Goal: Navigation & Orientation: Find specific page/section

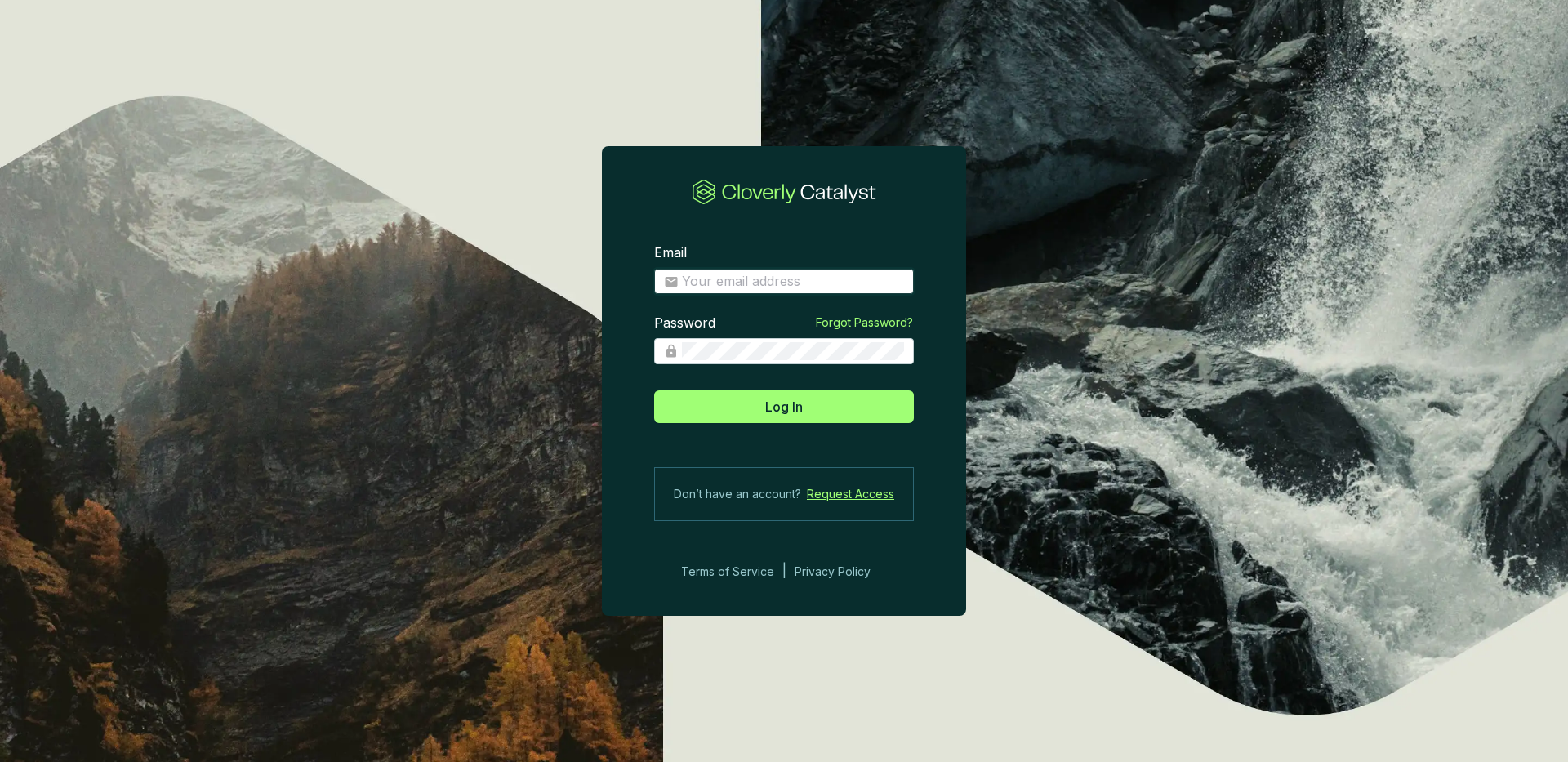
click at [699, 285] on input "Email" at bounding box center [793, 282] width 222 height 18
type input "jtinsley@therm.cool"
click at [754, 438] on section "Email jtinsley@therm.cool Password Forgot Password? Log In Don’t have an accoun…" at bounding box center [784, 413] width 364 height 390
click at [793, 403] on span "Log In" at bounding box center [784, 407] width 38 height 20
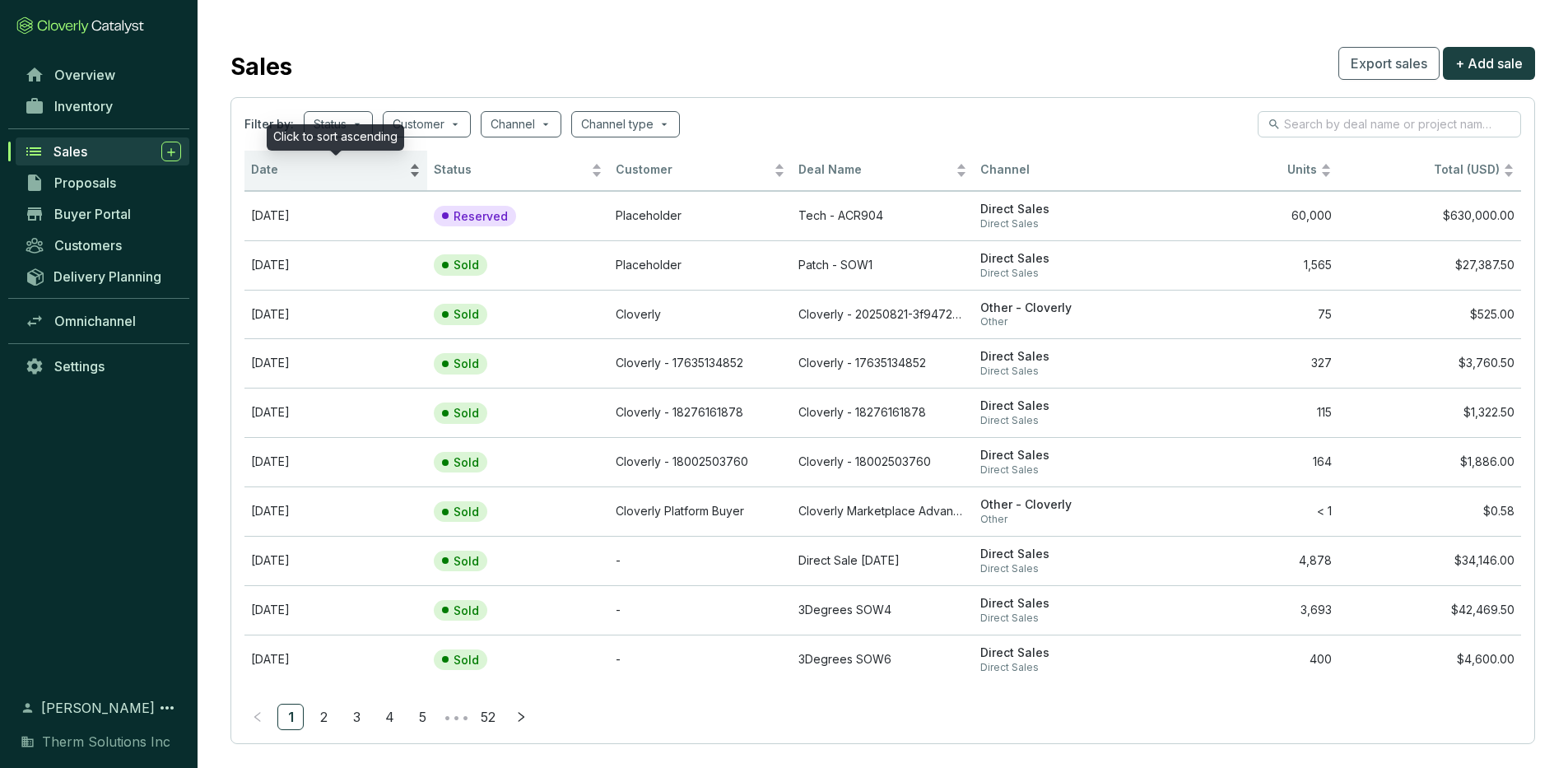
click at [312, 175] on span "Date" at bounding box center [329, 170] width 155 height 16
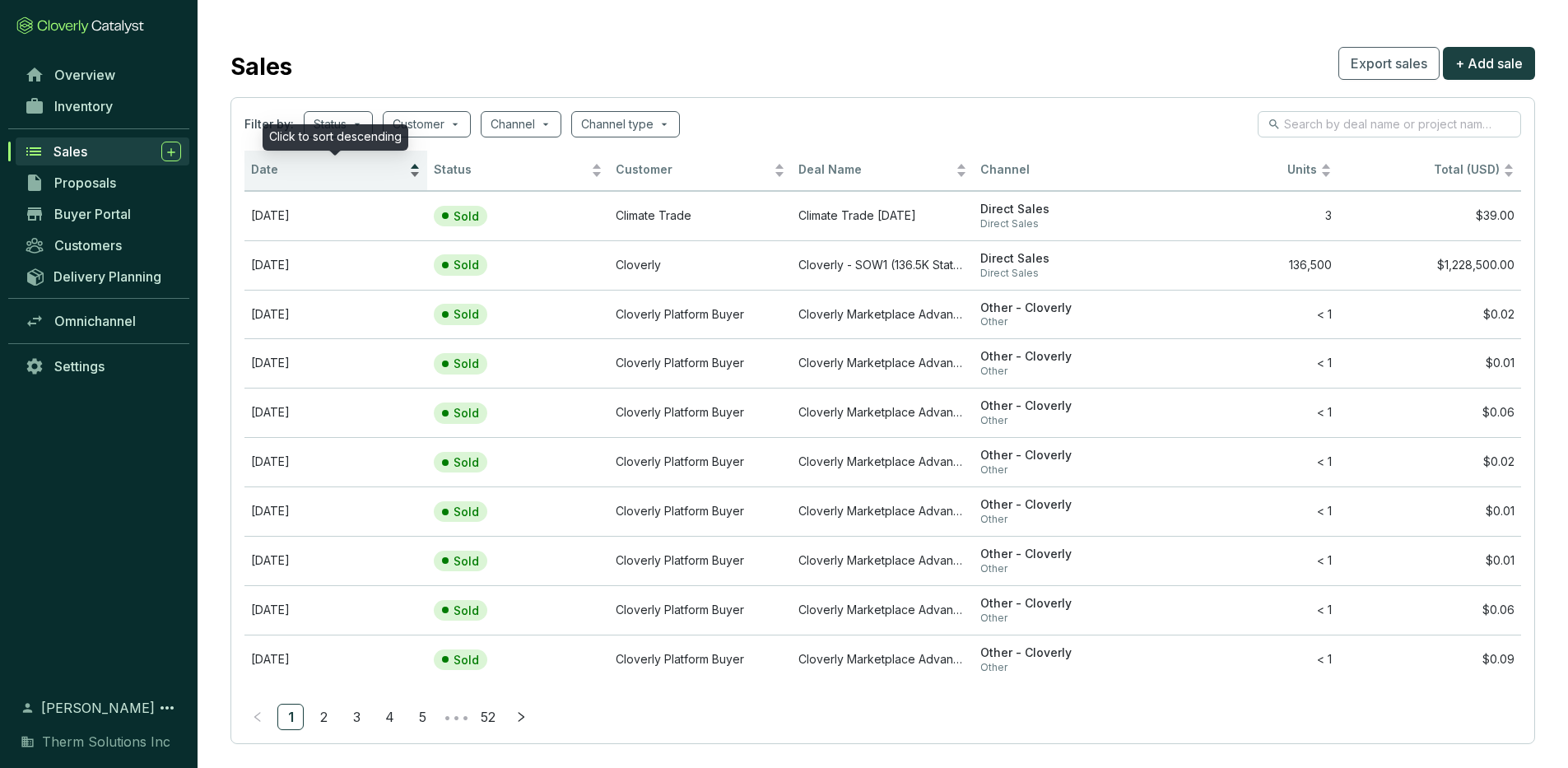
click at [312, 175] on span "Date" at bounding box center [329, 170] width 155 height 16
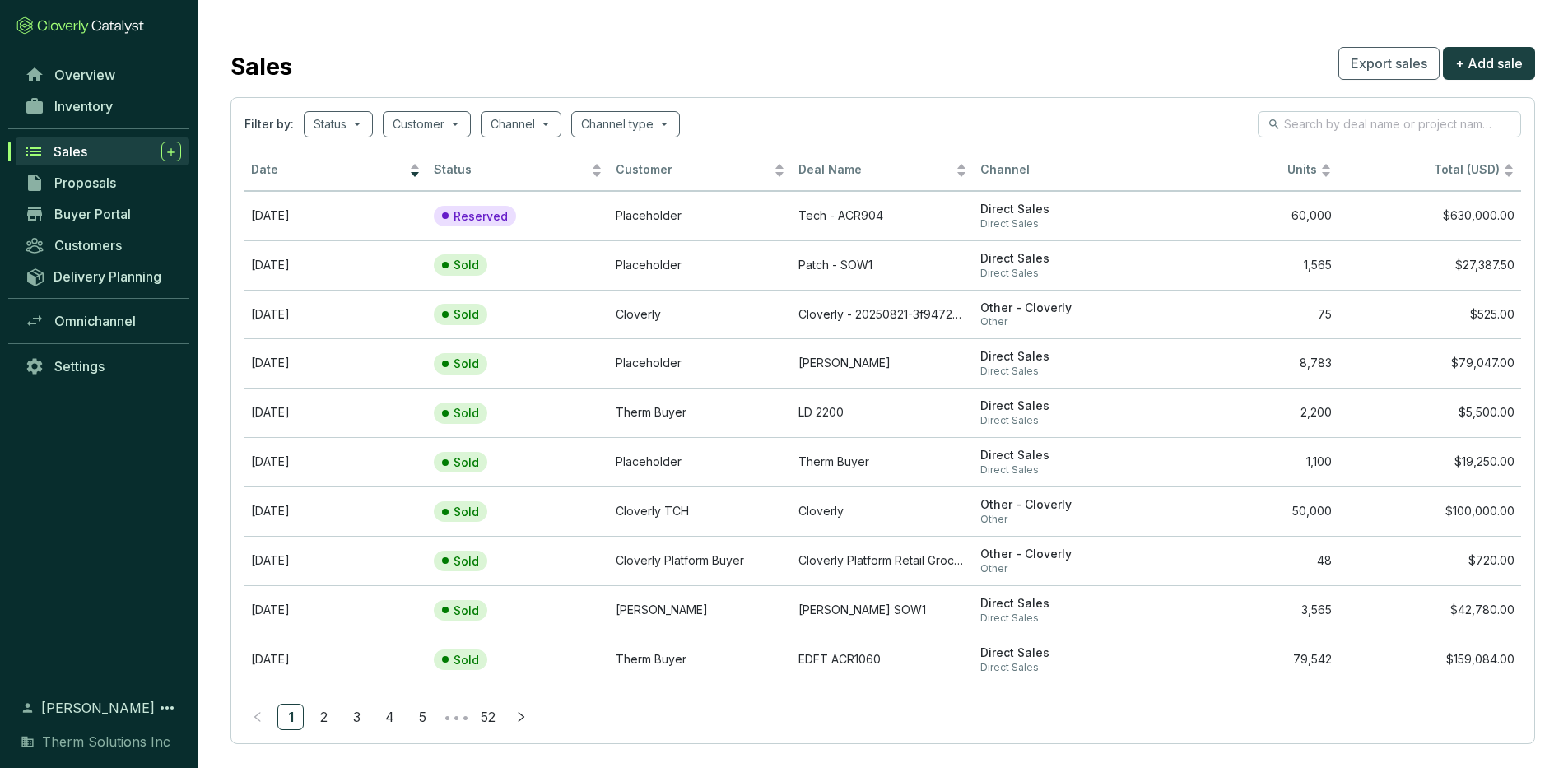
click at [510, 20] on section "Sales Export sales + Add sale Filter by: Status Customer Channel Channel type D…" at bounding box center [882, 394] width 1371 height 787
click at [121, 107] on link "Inventory" at bounding box center [103, 107] width 173 height 28
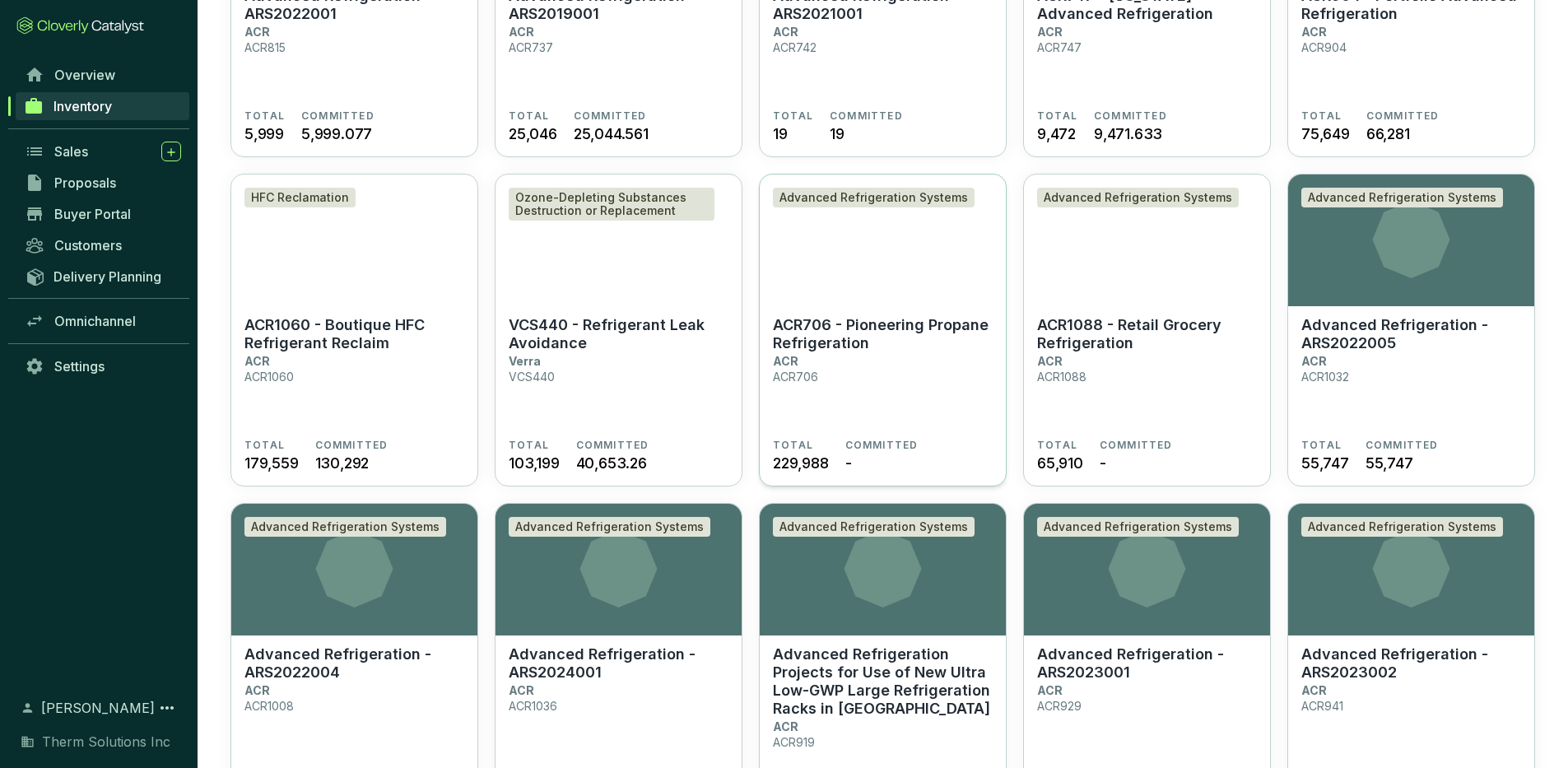
scroll to position [305, 0]
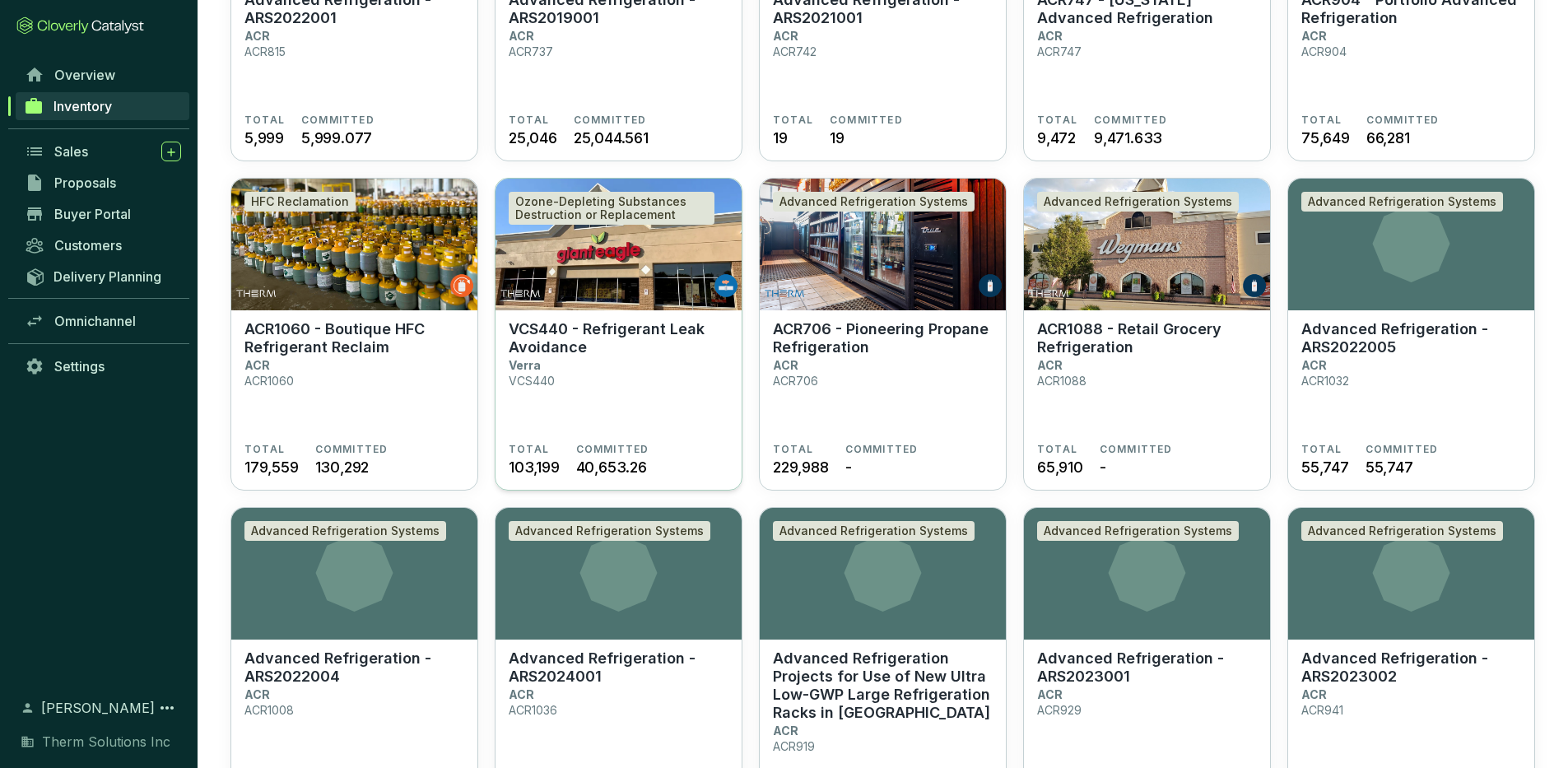
click at [605, 355] on p "VCS440 - Refrigerant Leak Avoidance" at bounding box center [618, 339] width 220 height 37
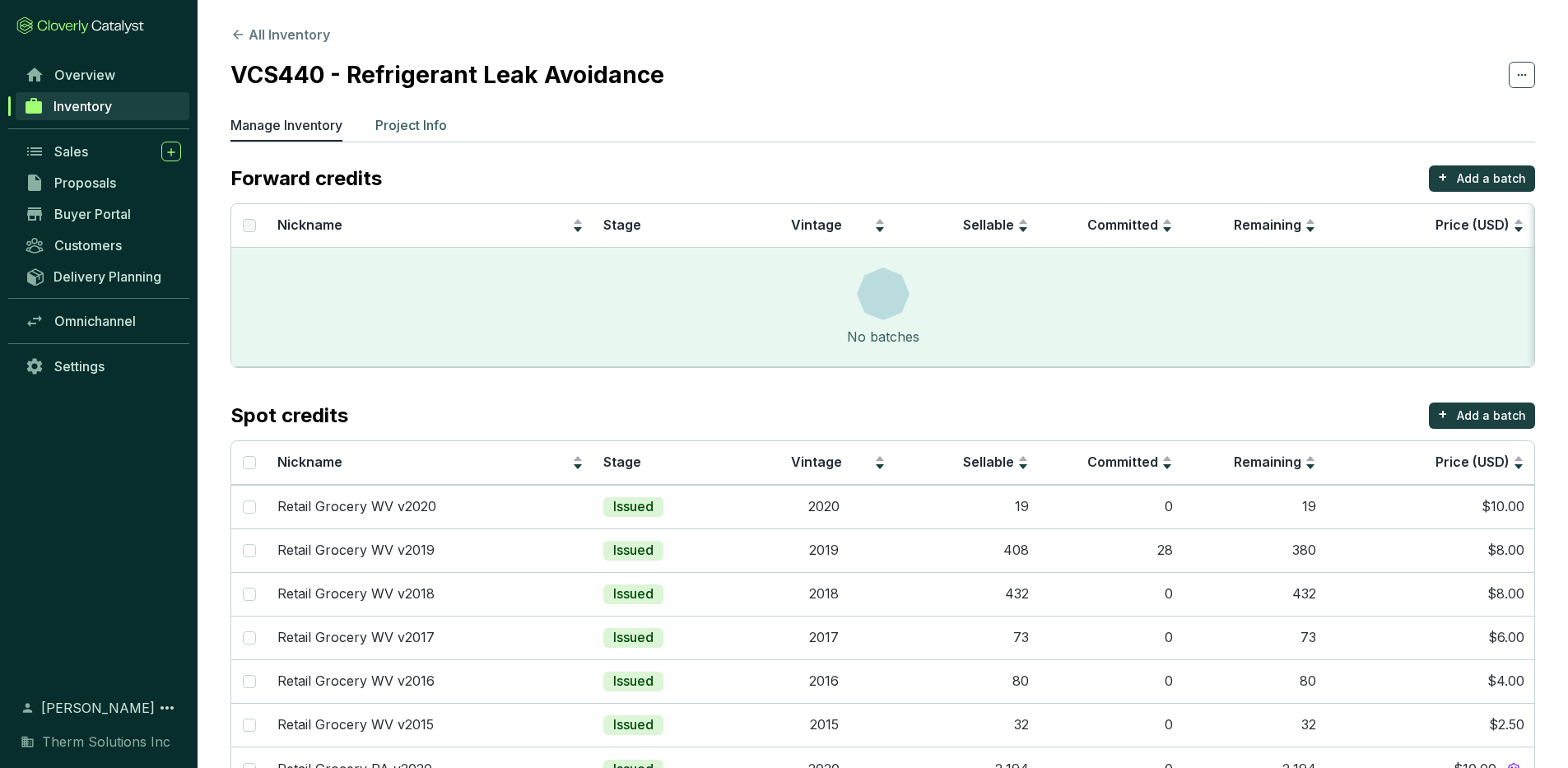
click at [428, 126] on p "Project Info" at bounding box center [411, 125] width 72 height 20
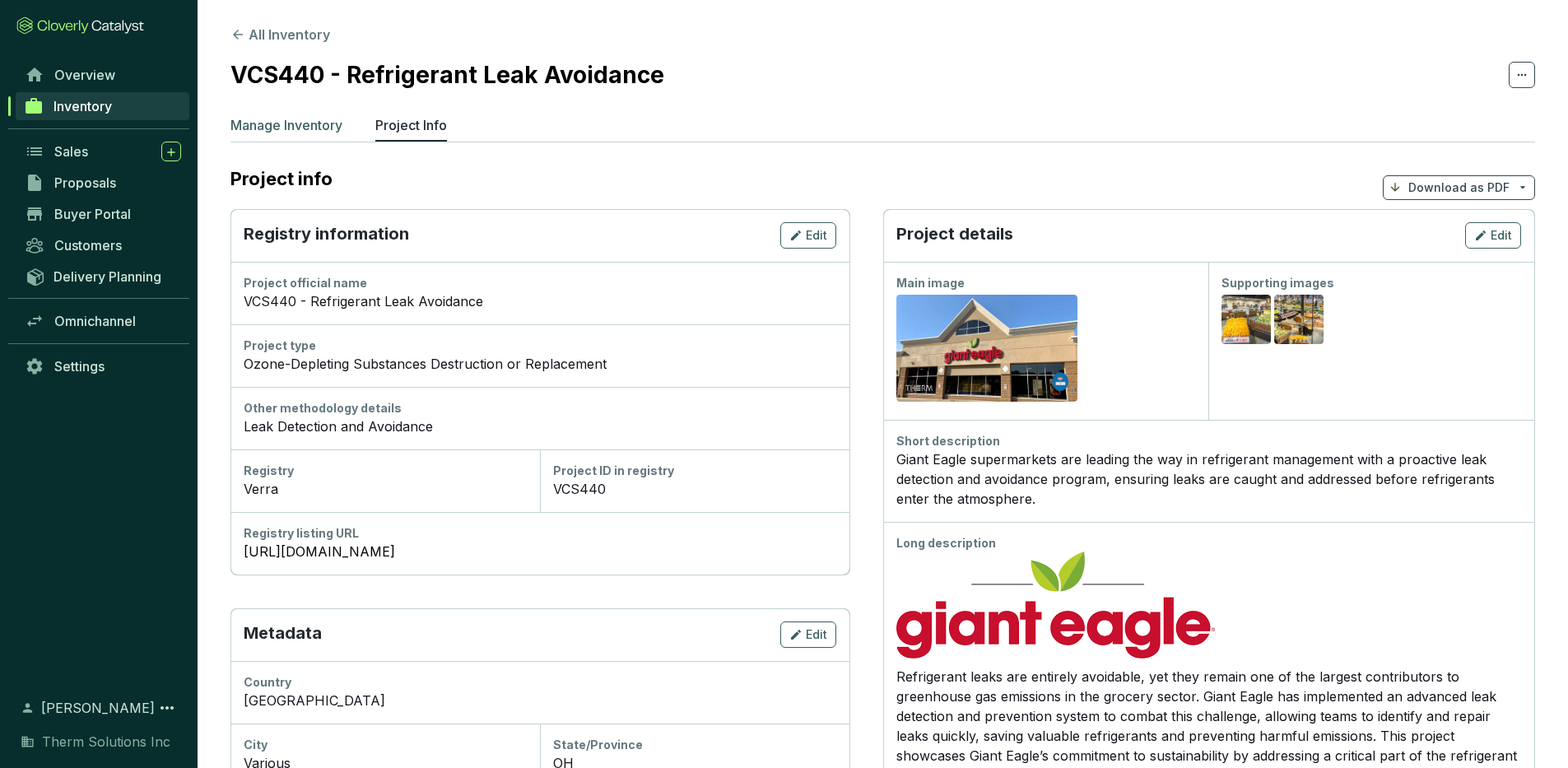
click at [298, 123] on p "Manage Inventory" at bounding box center [286, 125] width 112 height 20
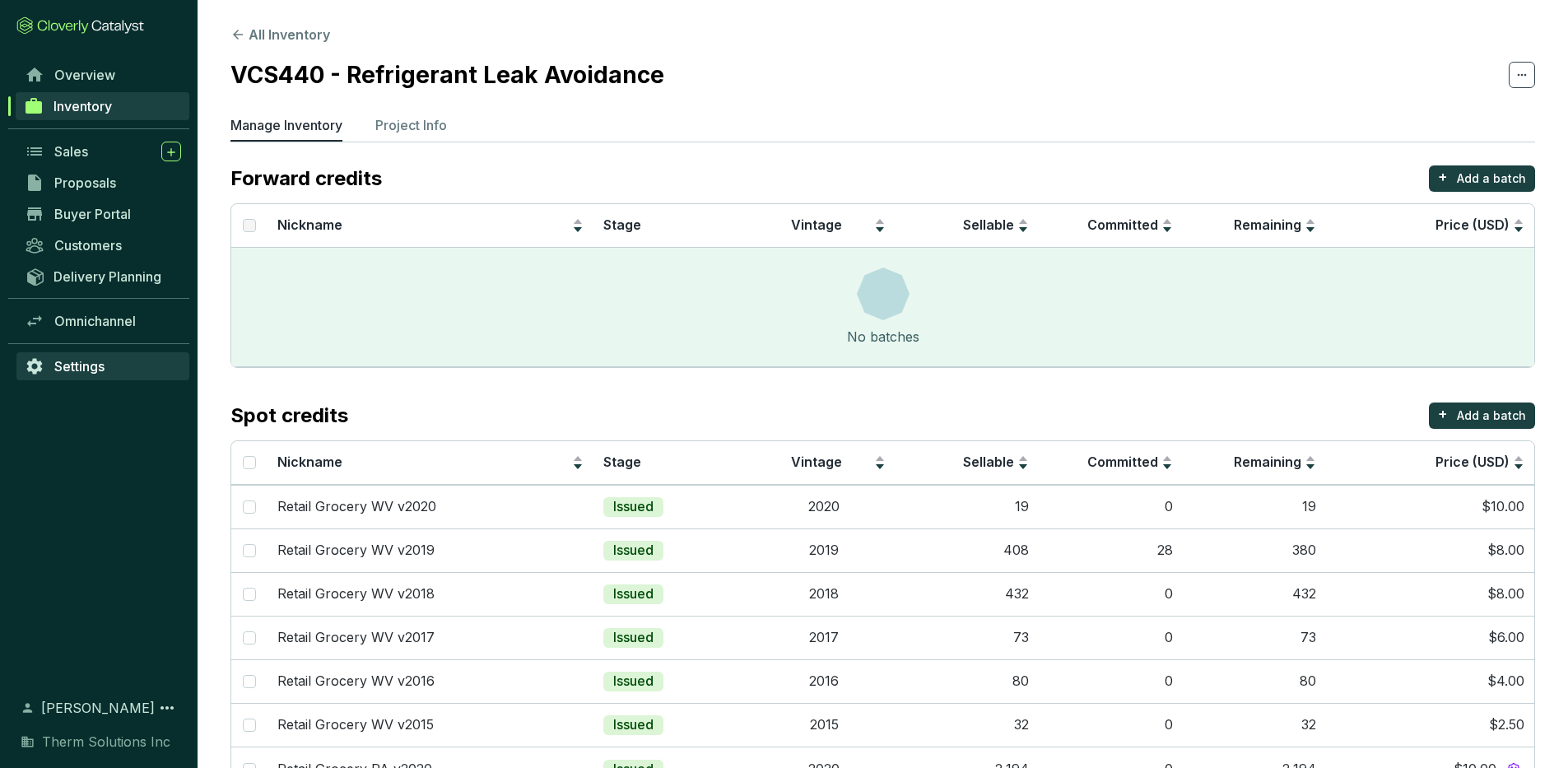
click at [84, 359] on span "Settings" at bounding box center [79, 366] width 50 height 17
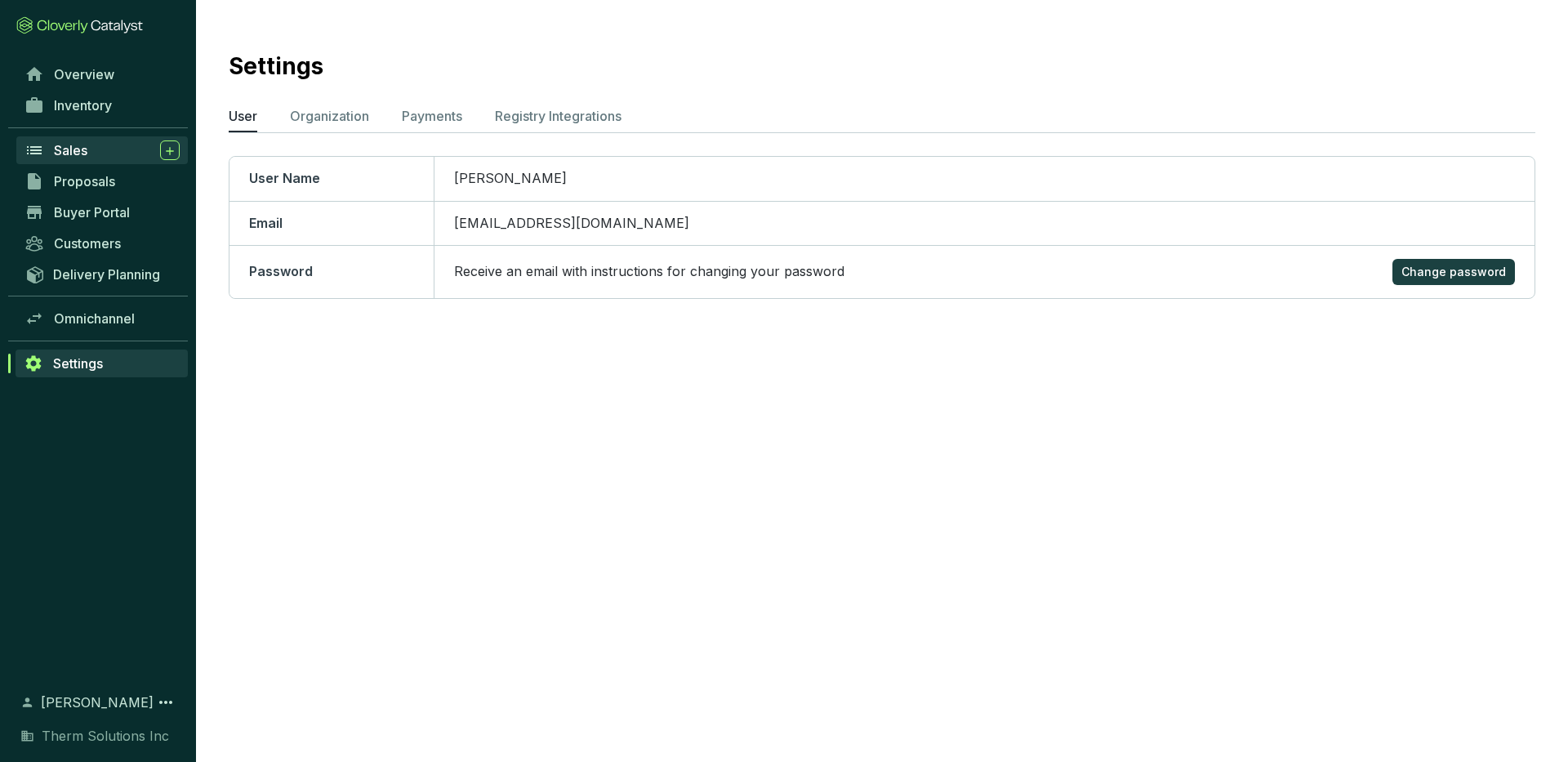
click at [86, 146] on span "Sales" at bounding box center [70, 150] width 34 height 17
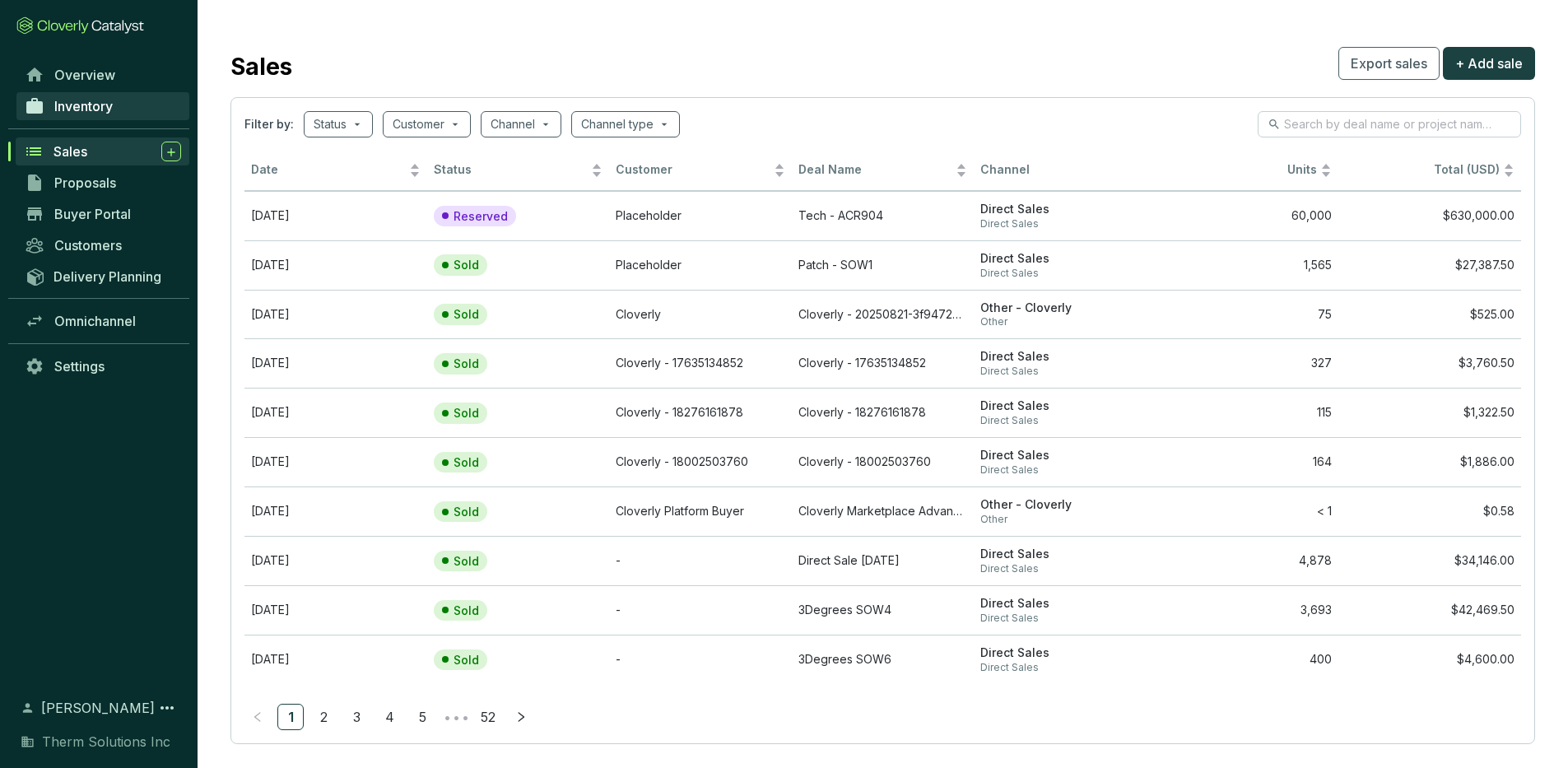
click at [110, 111] on span "Inventory" at bounding box center [83, 107] width 58 height 17
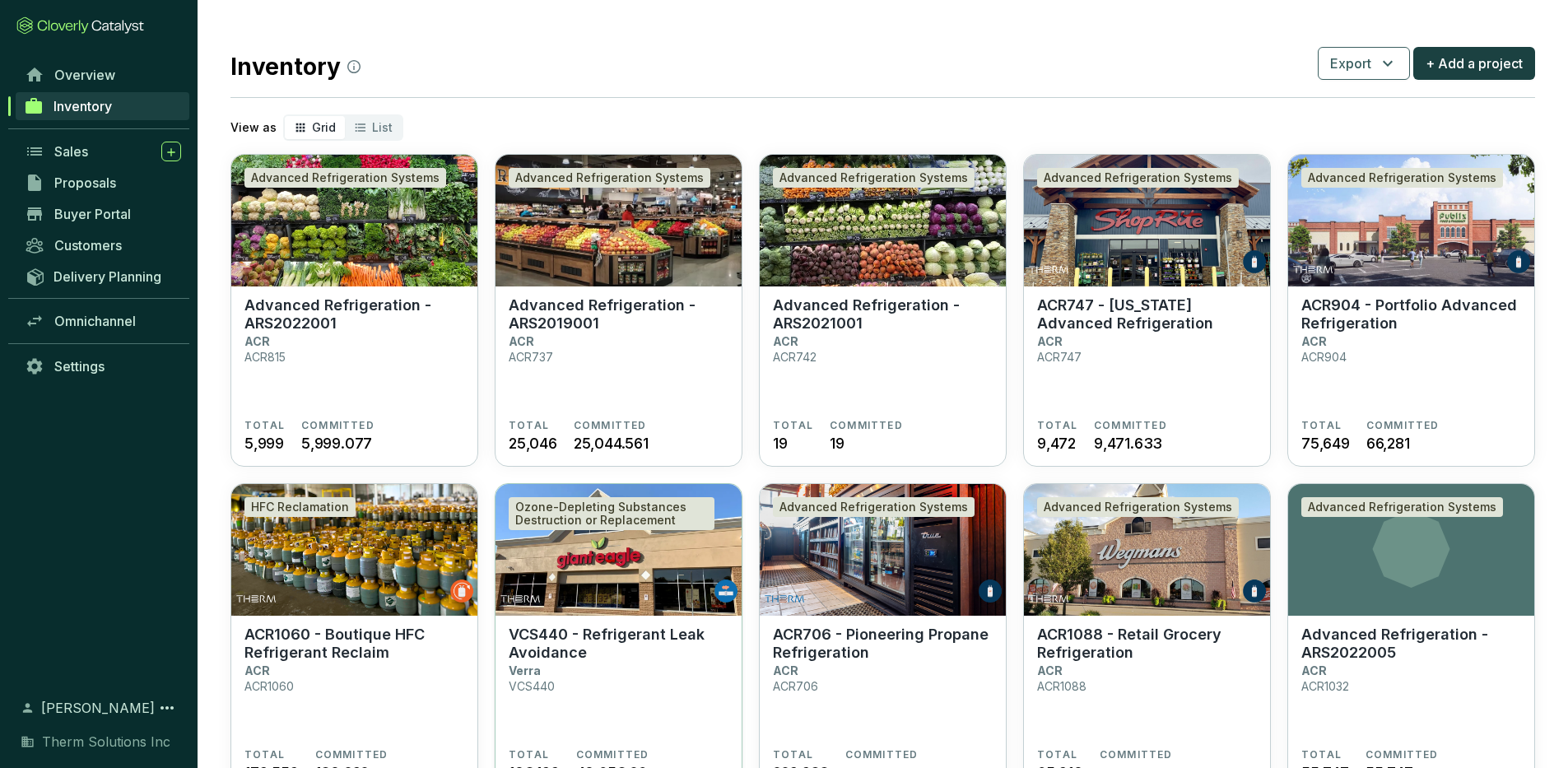
click at [685, 661] on section "VCS440 - Refrigerant Leak Avoidance Verra VCS440" at bounding box center [618, 686] width 220 height 122
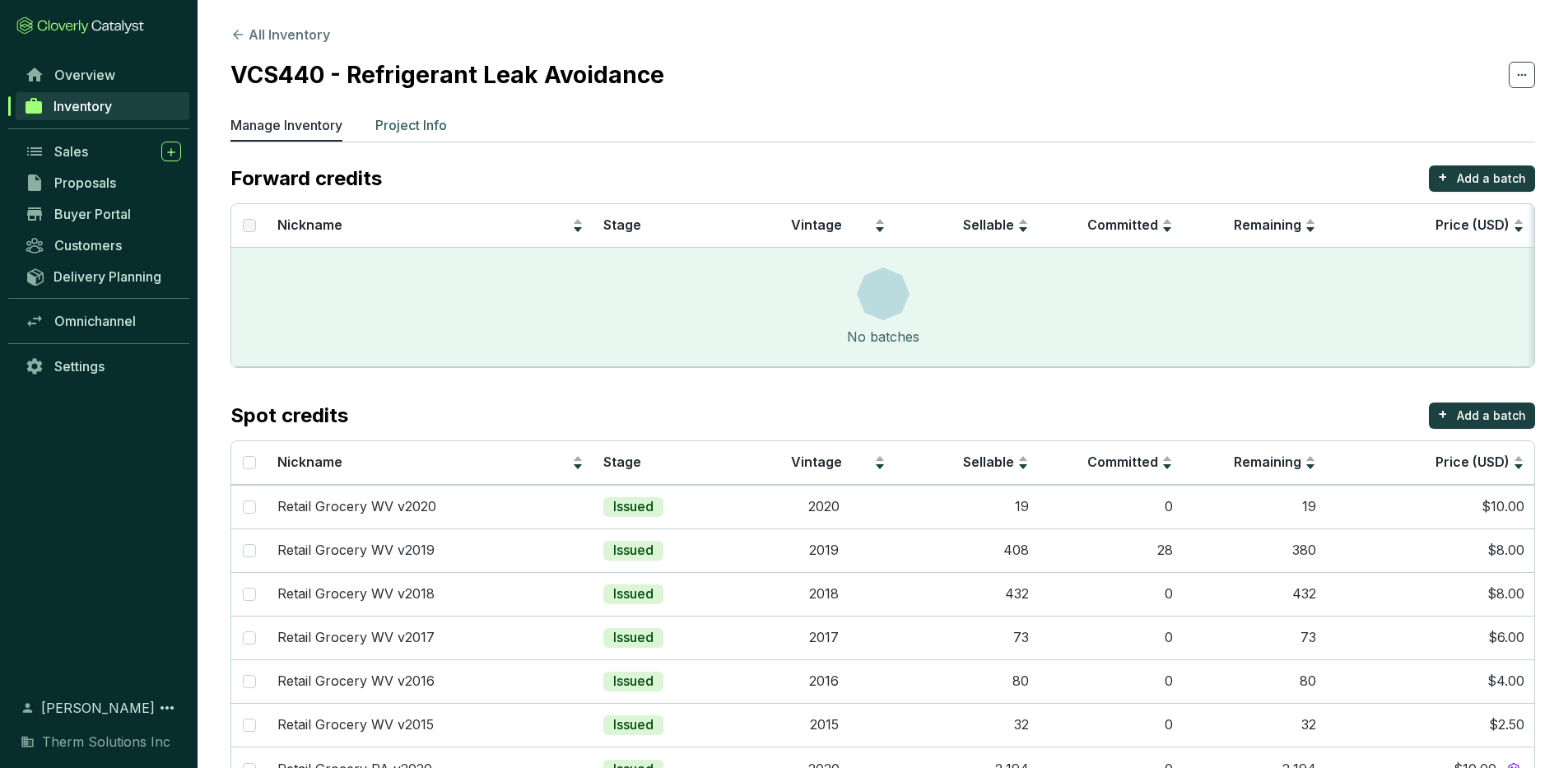
click at [413, 117] on p "Project Info" at bounding box center [411, 125] width 72 height 20
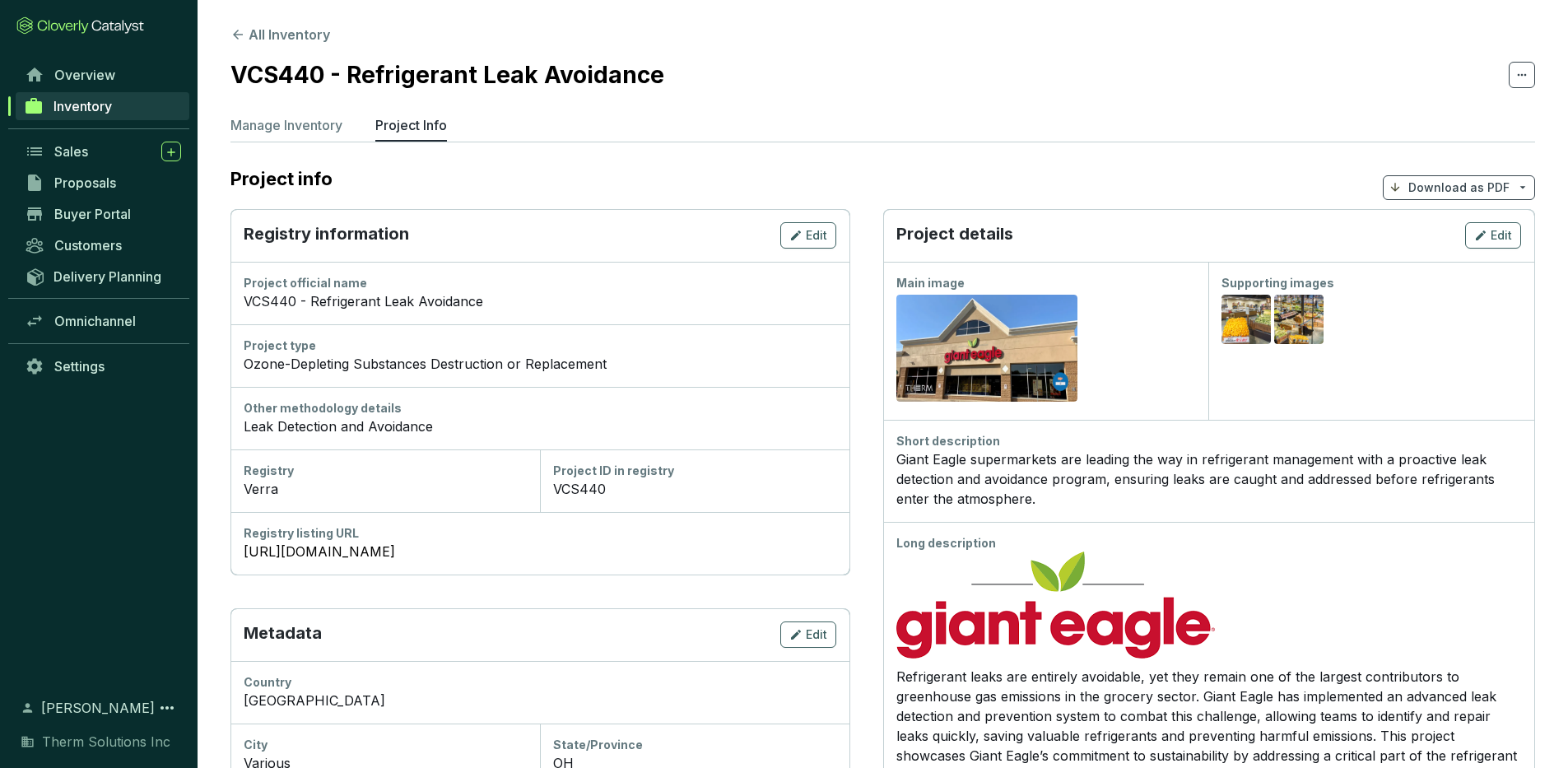
click at [1544, 70] on section "All Inventory VCS440 - Refrigerant Leak Avoidance Manage Inventory Project Info…" at bounding box center [882, 681] width 1371 height 1364
click at [1519, 70] on icon at bounding box center [1522, 75] width 13 height 20
click at [1371, 59] on section "VCS440 - Refrigerant Leak Avoidance" at bounding box center [883, 75] width 1305 height 35
click at [82, 273] on span "Delivery Planning" at bounding box center [107, 276] width 108 height 17
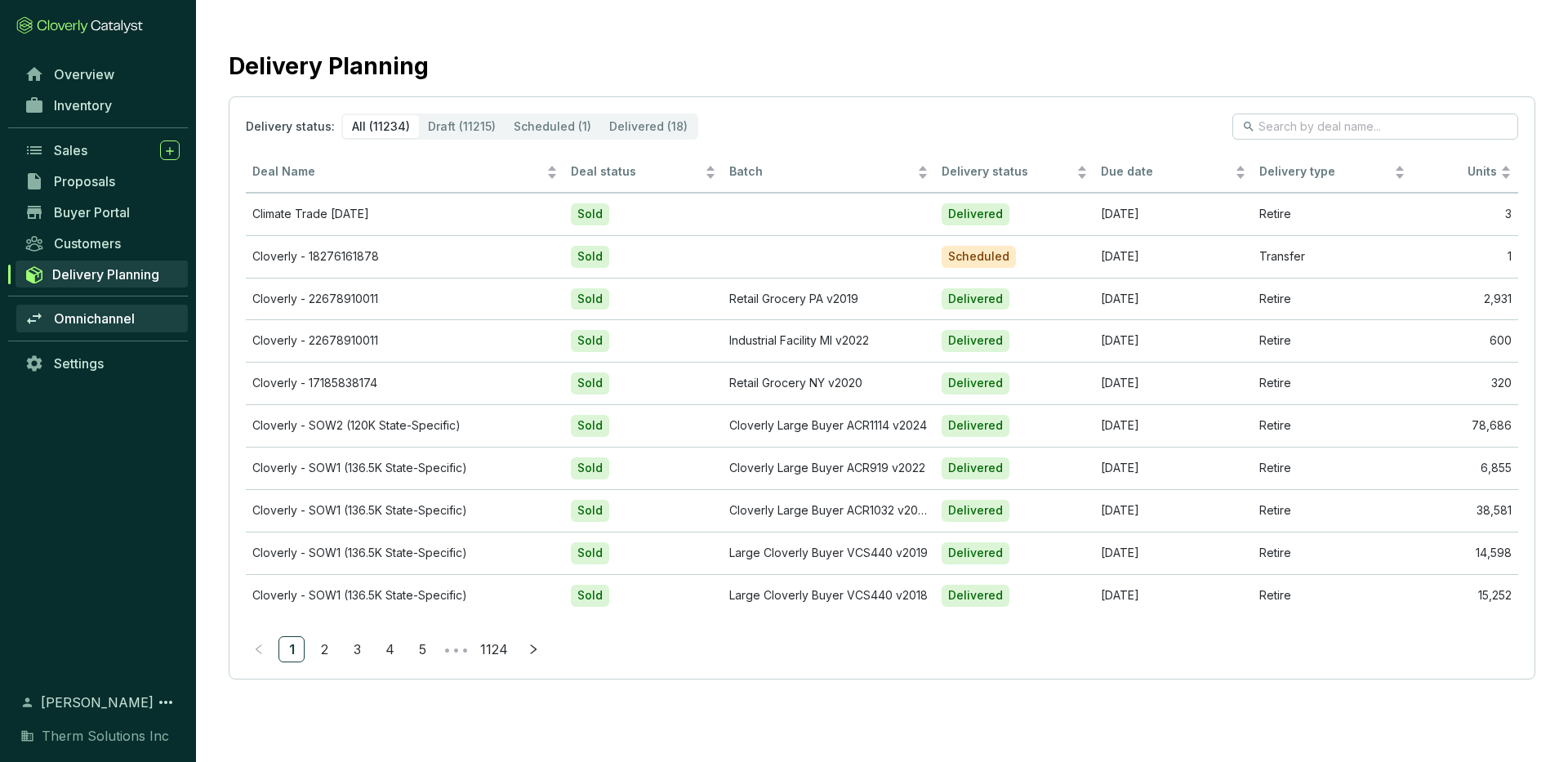
click at [106, 318] on span "Omnichannel" at bounding box center [94, 319] width 81 height 17
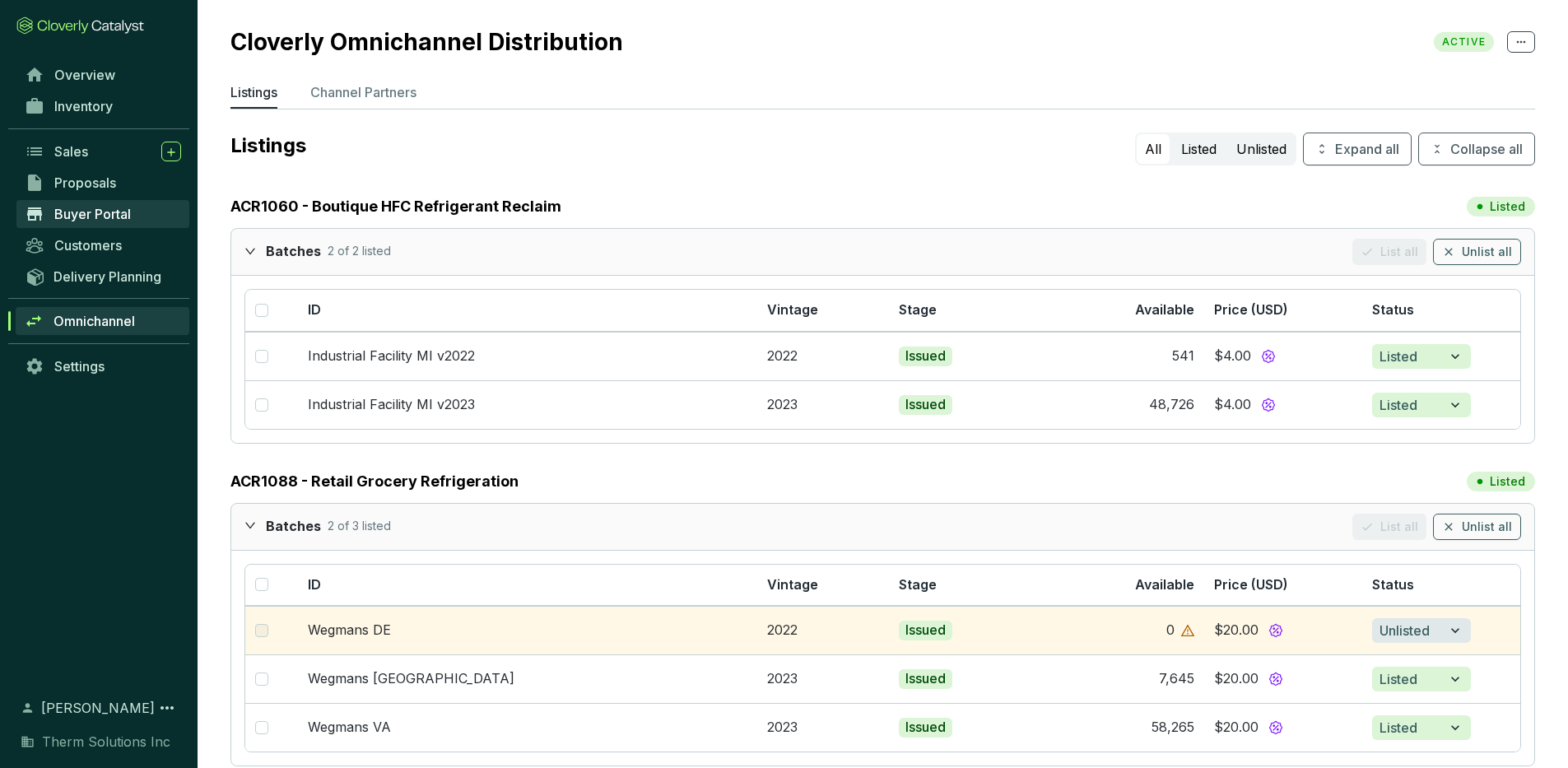
click at [97, 214] on span "Buyer Portal" at bounding box center [92, 214] width 77 height 17
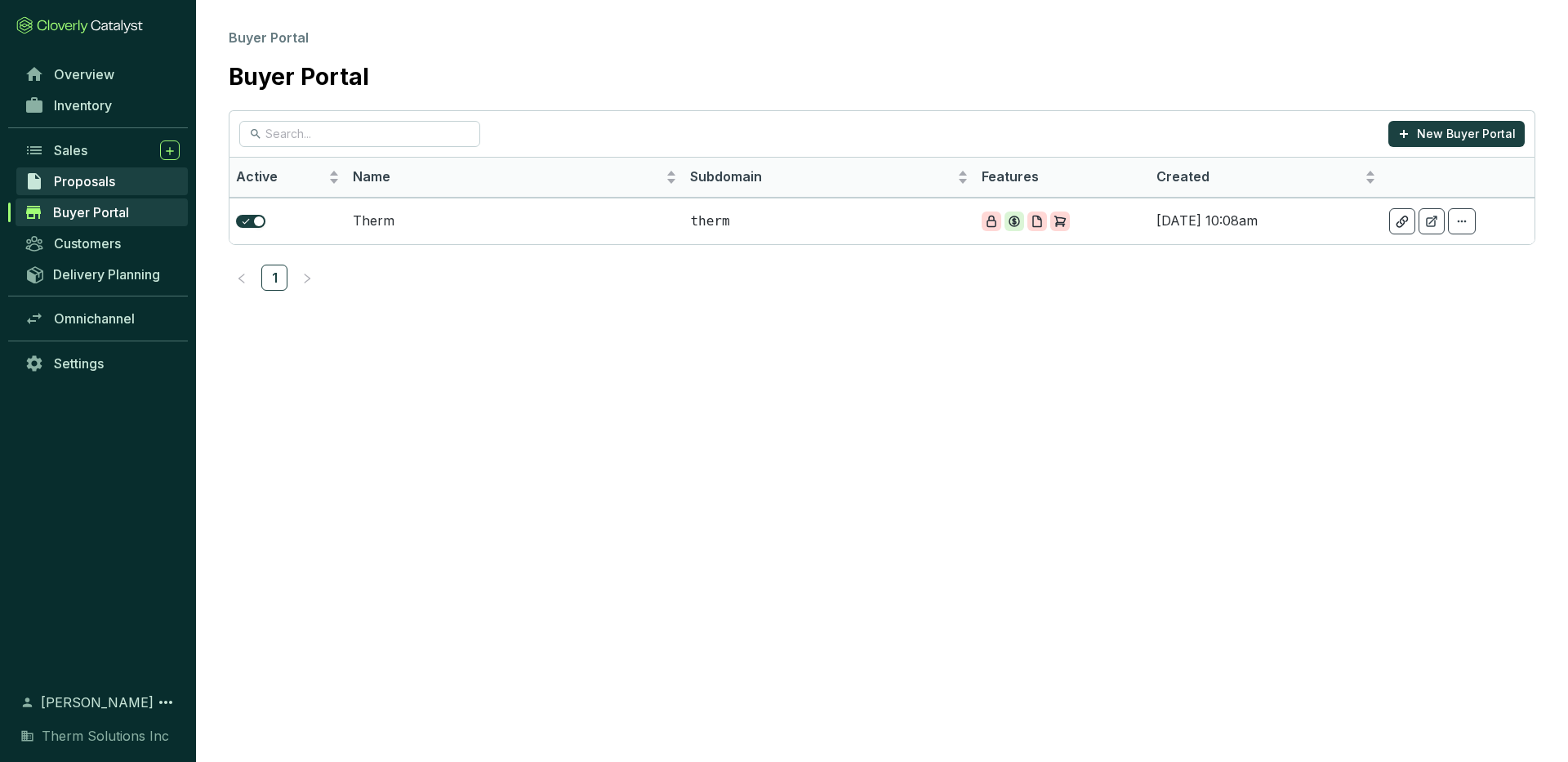
click at [76, 185] on span "Proposals" at bounding box center [84, 182] width 61 height 17
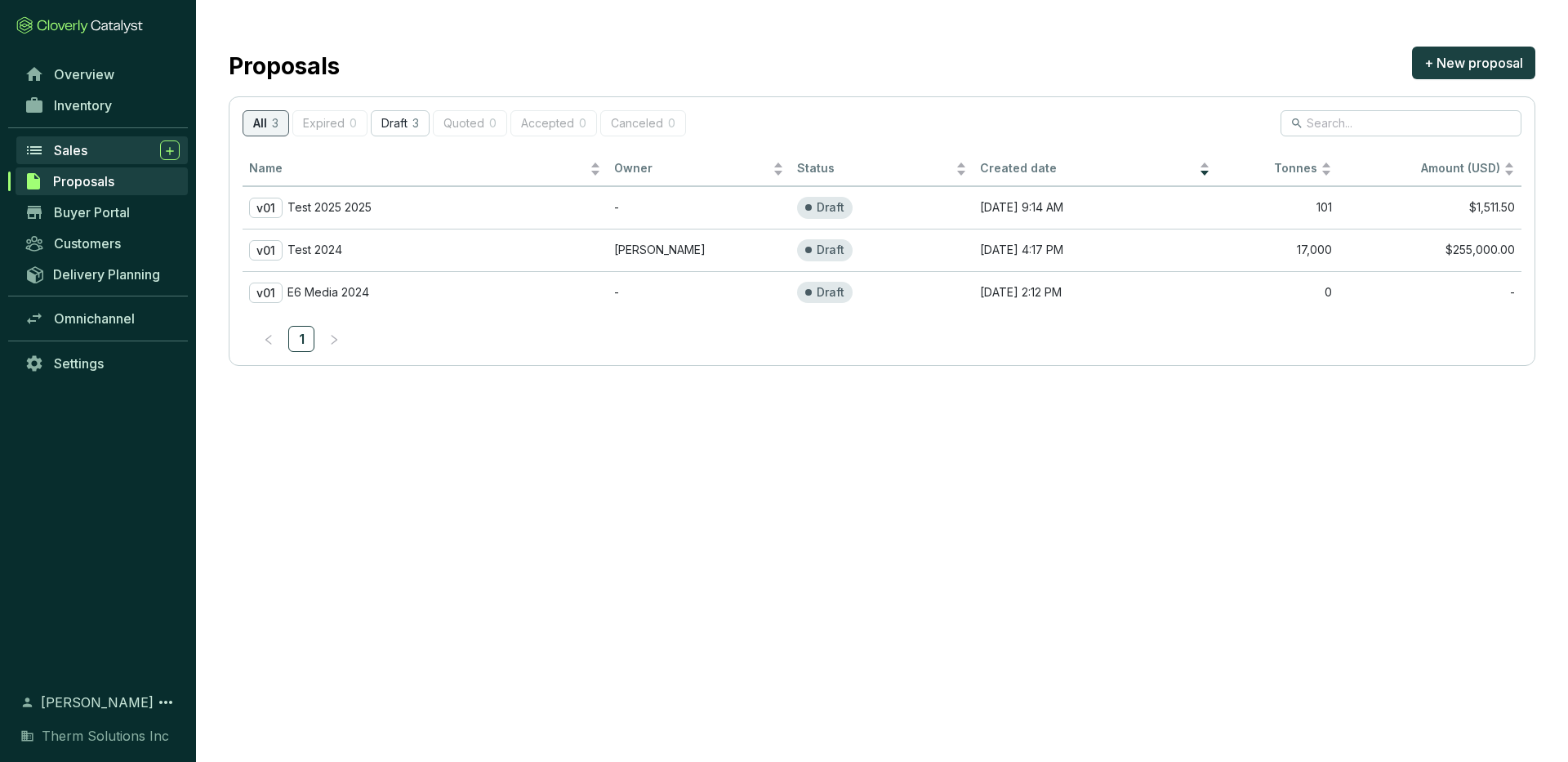
click at [83, 147] on span "Sales" at bounding box center [70, 150] width 34 height 17
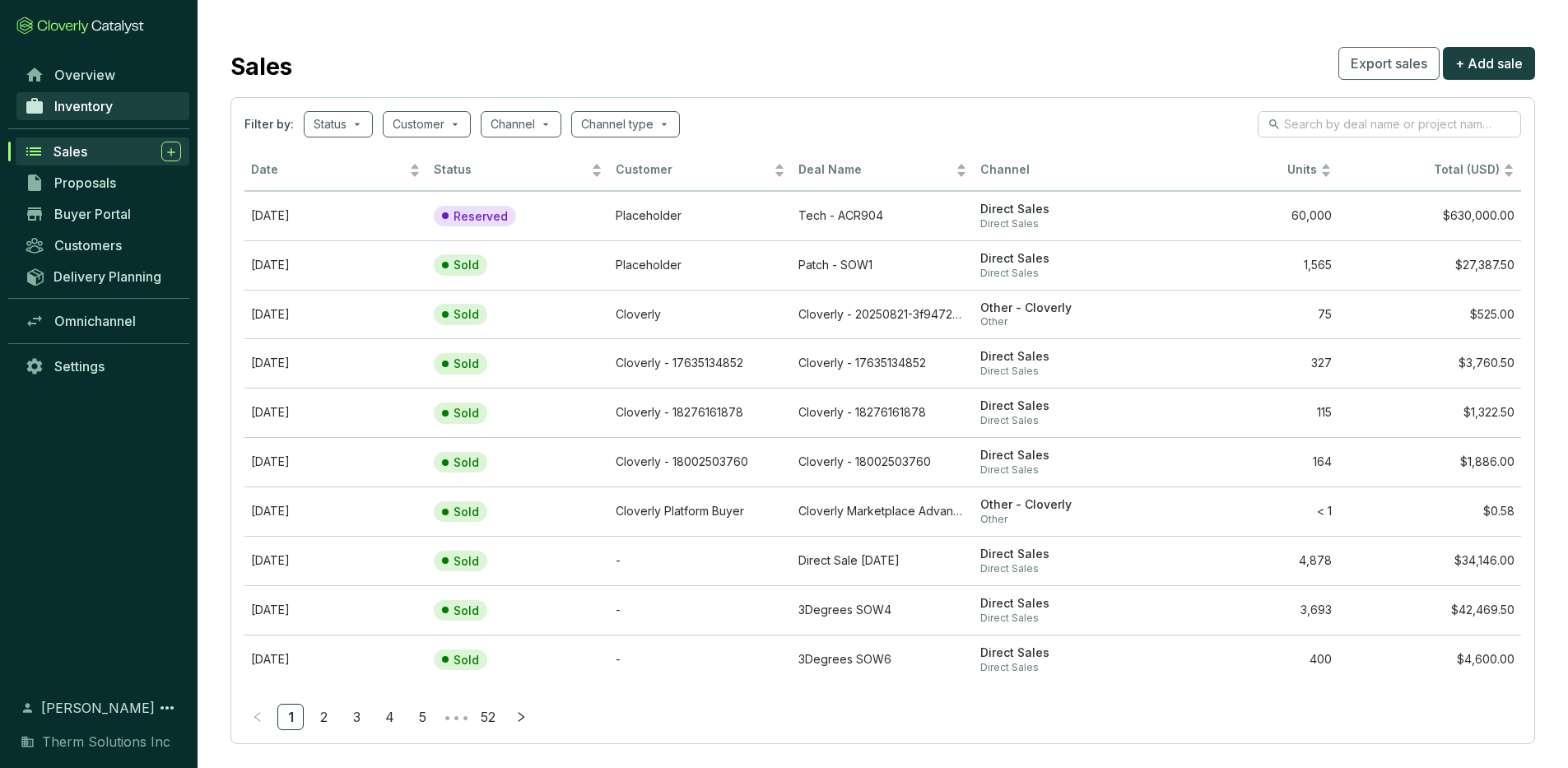
click at [102, 102] on span "Inventory" at bounding box center [83, 107] width 58 height 17
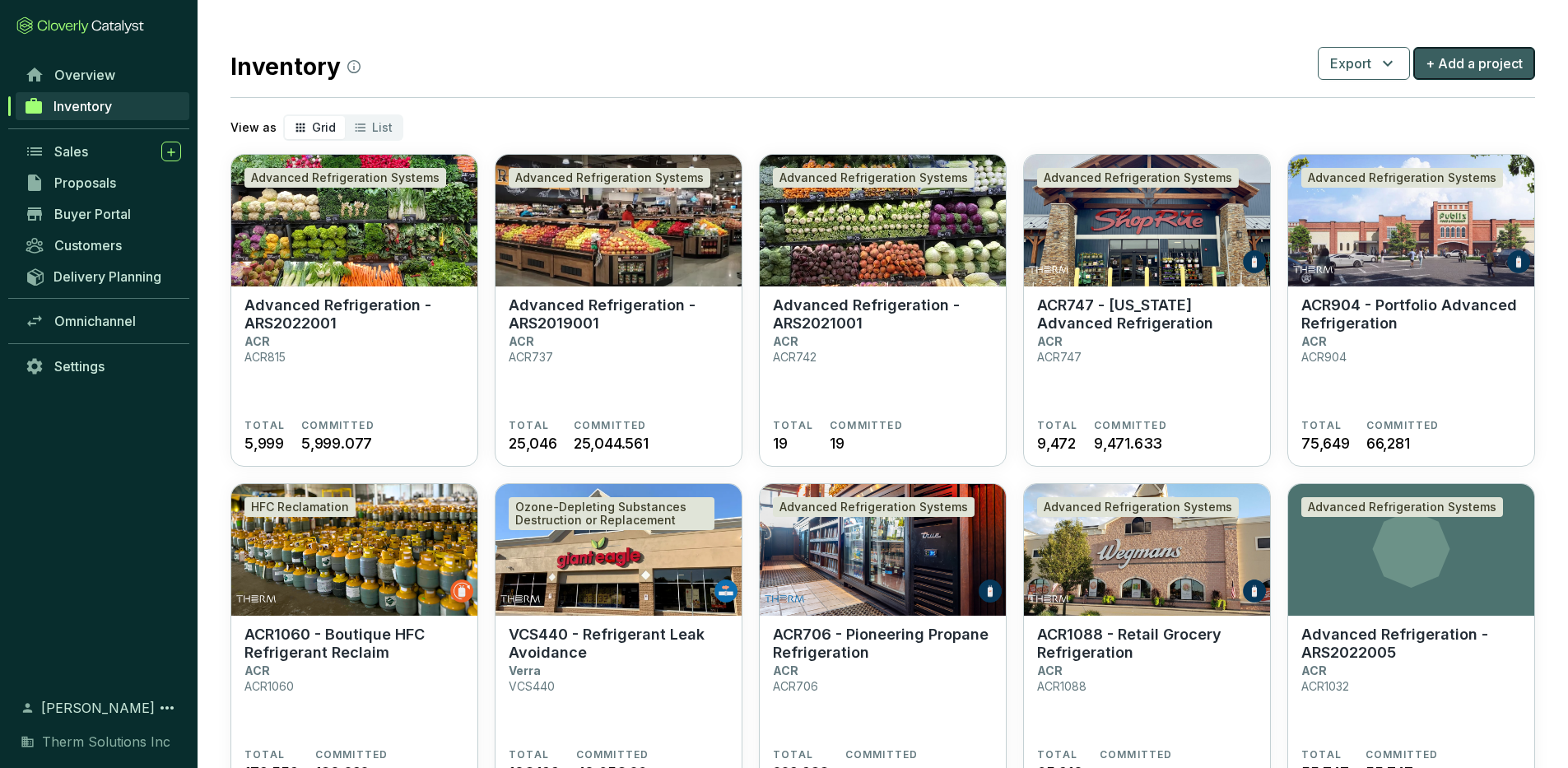
click at [1482, 55] on span "+ Add a project" at bounding box center [1474, 63] width 97 height 20
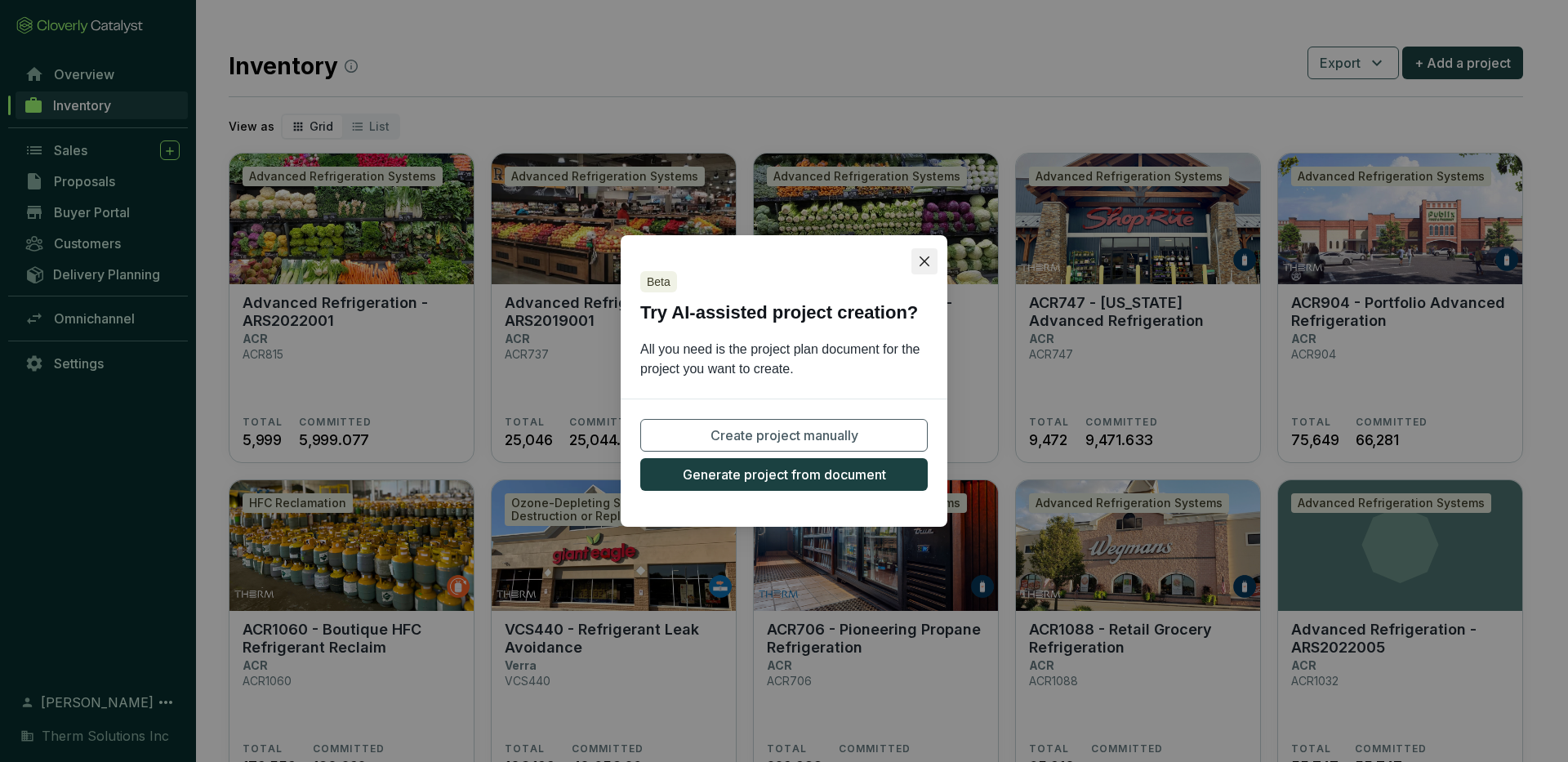
click at [925, 263] on icon "close" at bounding box center [925, 262] width 13 height 13
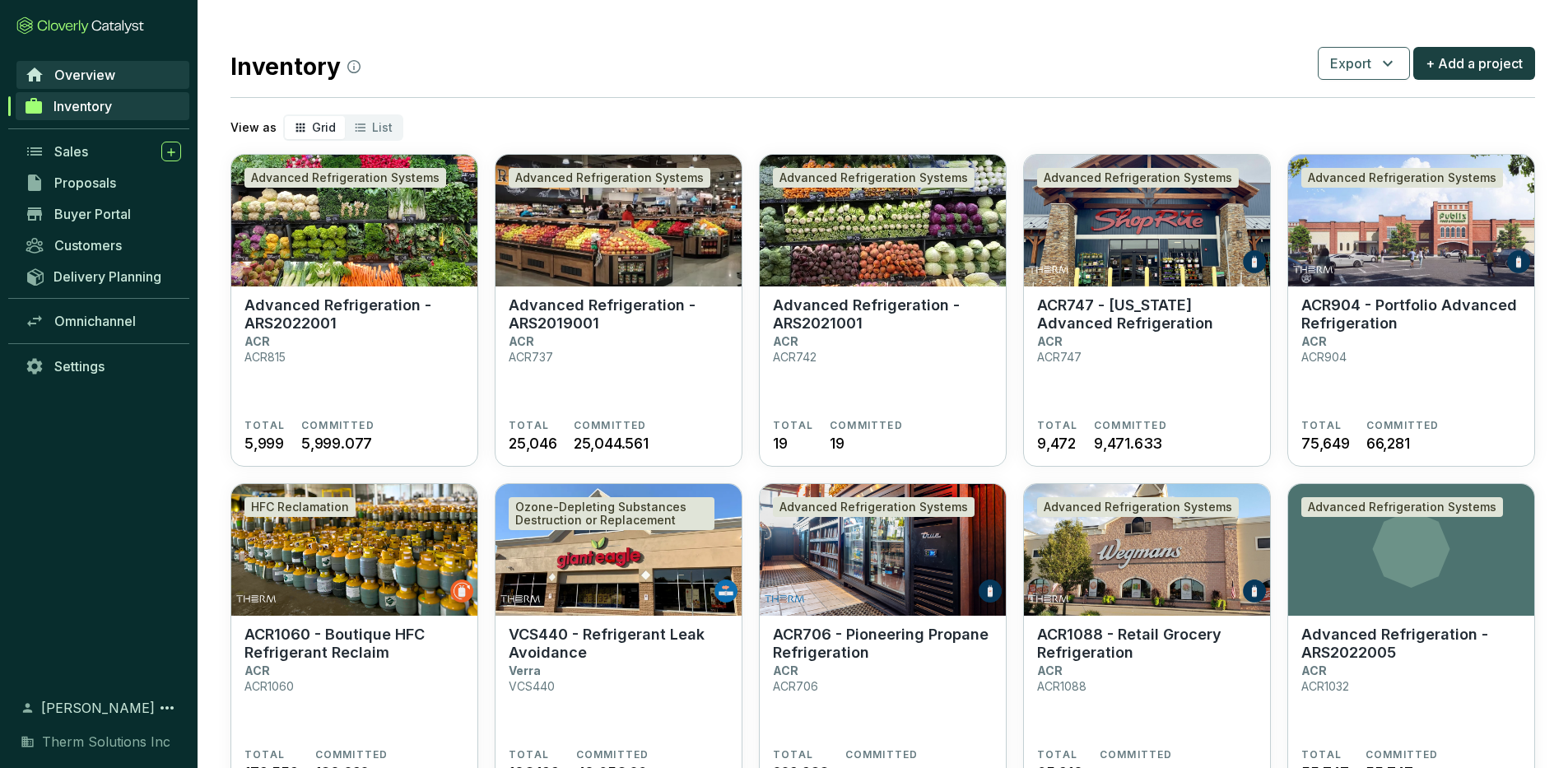
click at [84, 73] on span "Overview" at bounding box center [84, 75] width 61 height 17
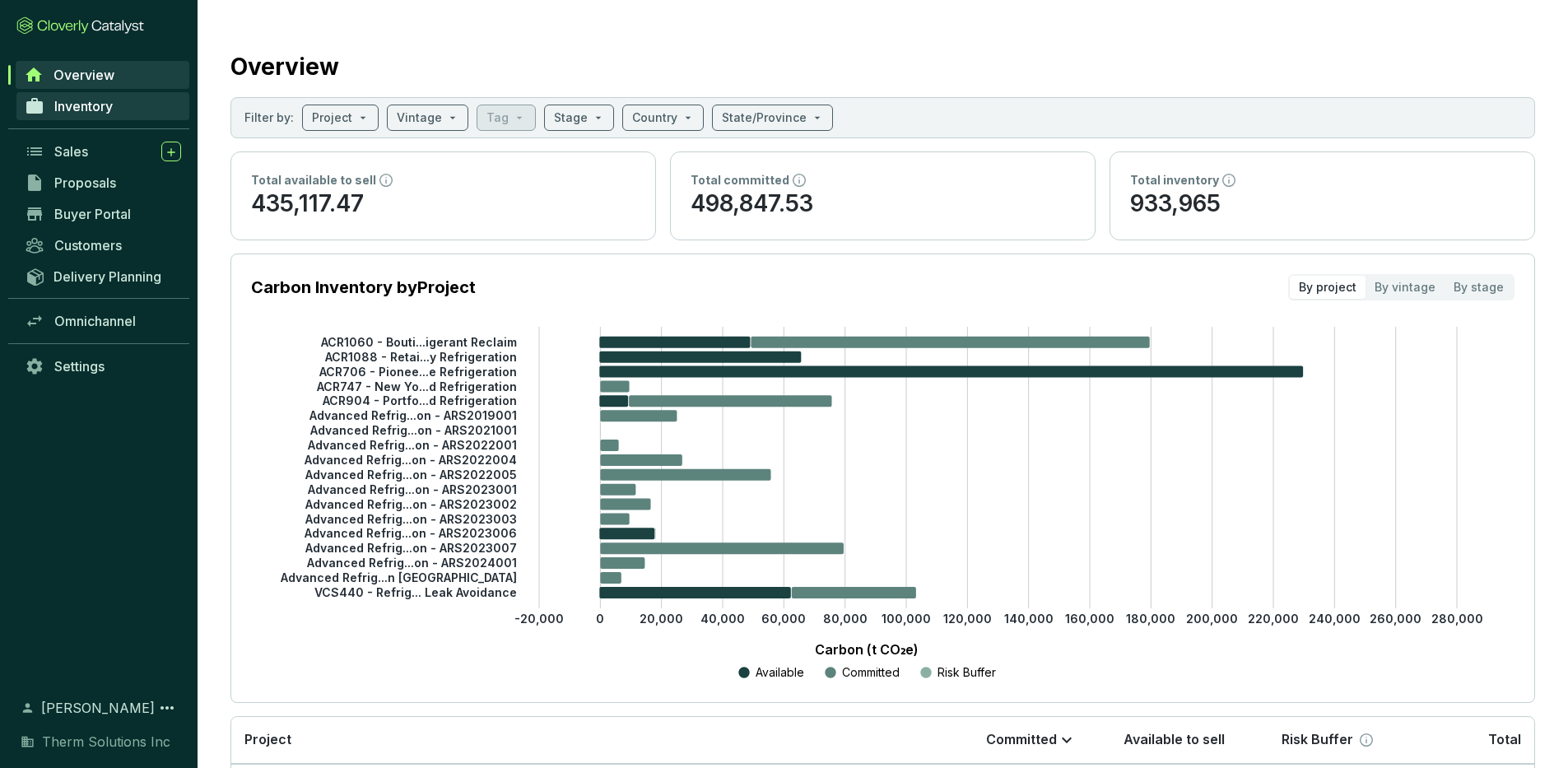
click at [120, 116] on link "Inventory" at bounding box center [103, 107] width 173 height 28
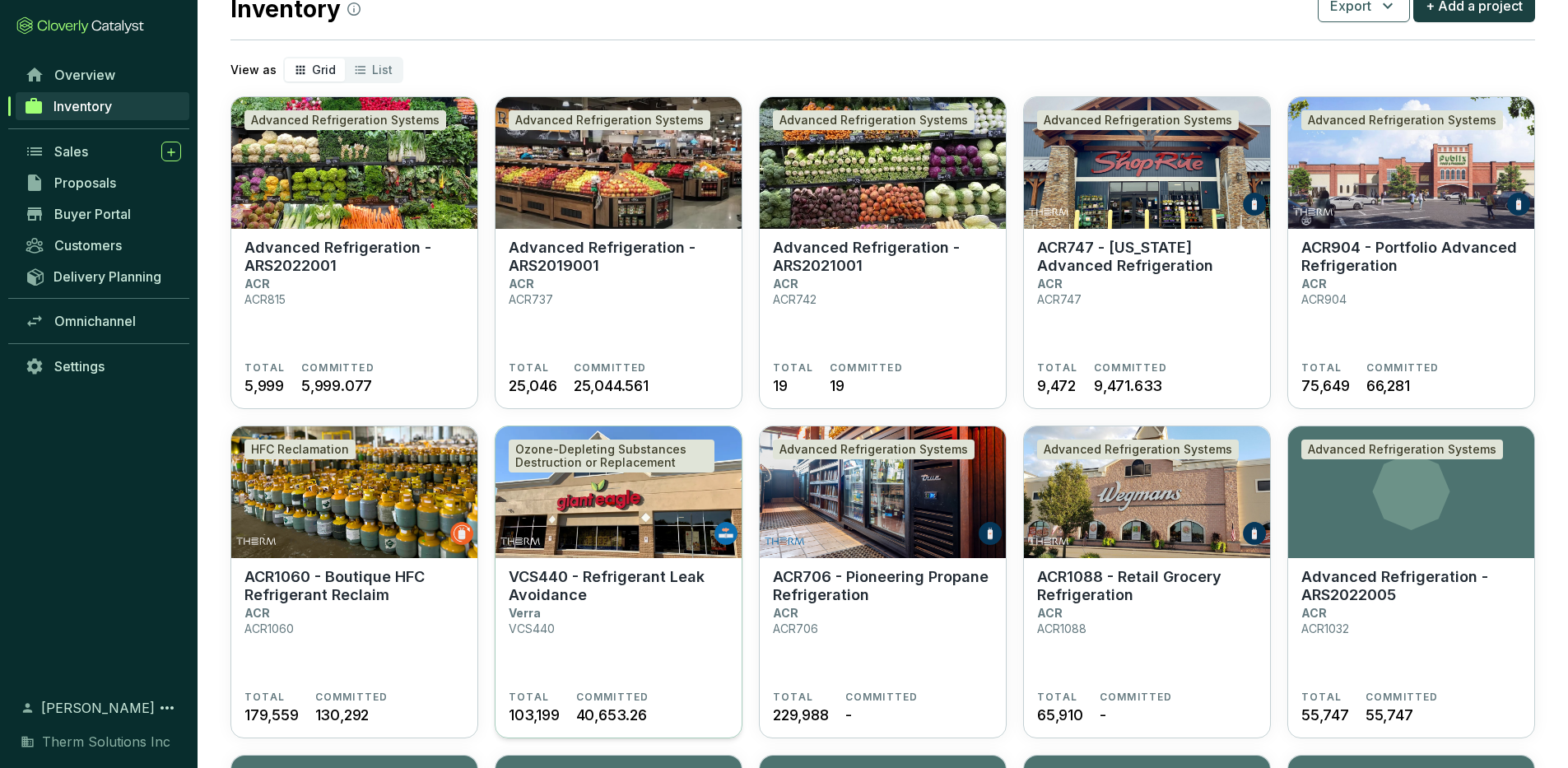
scroll to position [22, 0]
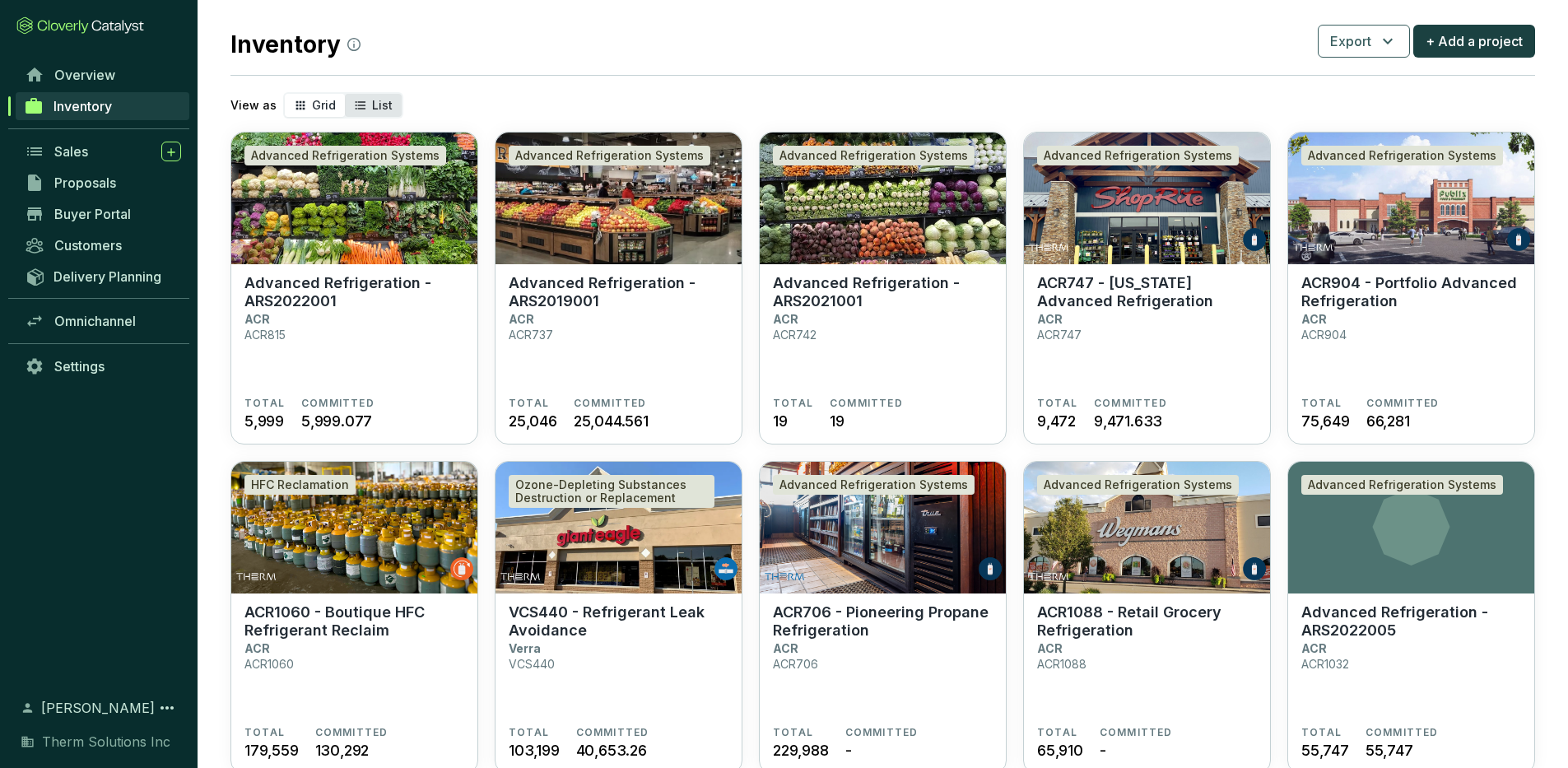
click at [373, 107] on span "List" at bounding box center [382, 105] width 21 height 14
click at [345, 94] on input "List" at bounding box center [345, 94] width 0 height 0
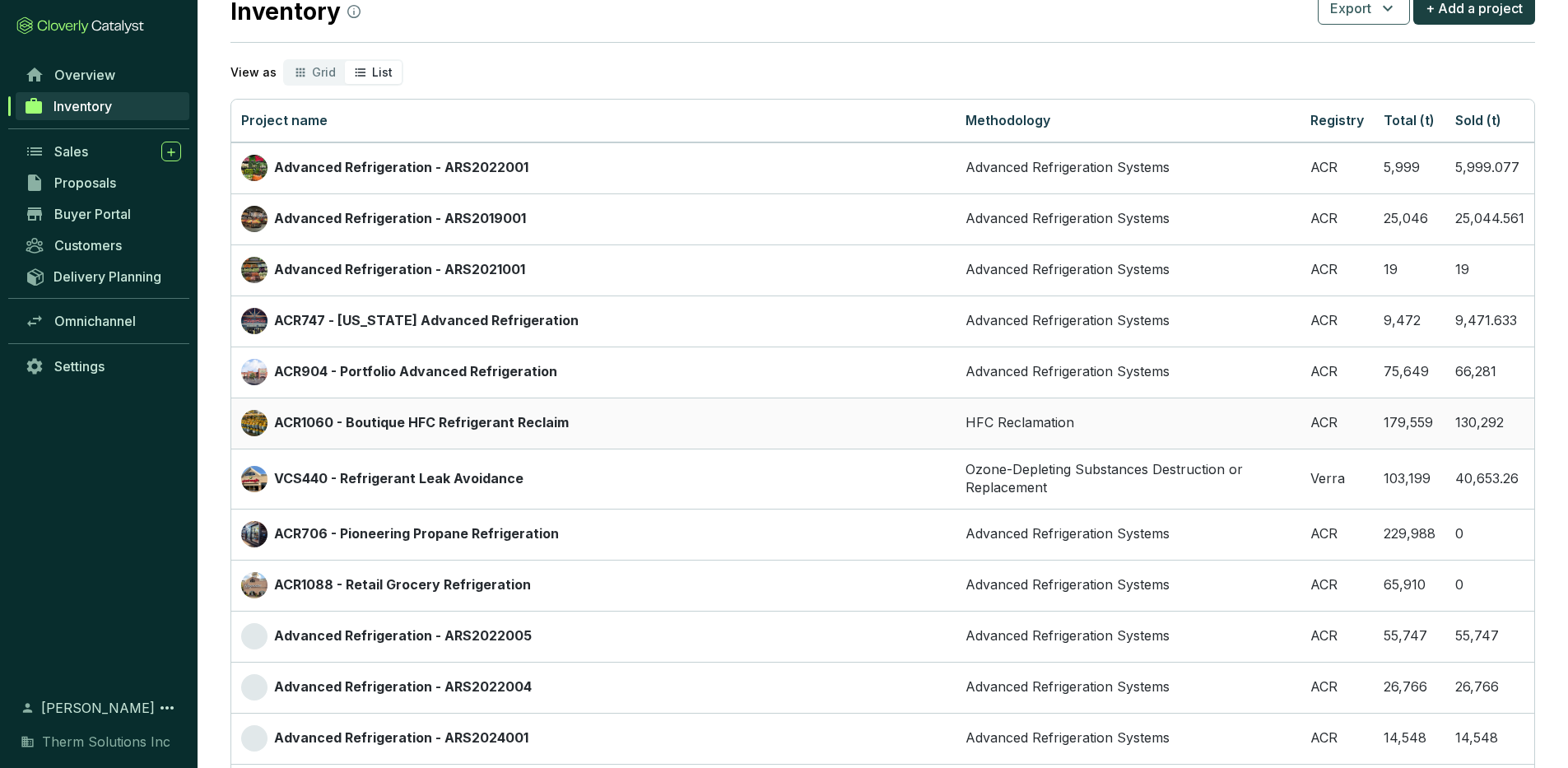
scroll to position [0, 0]
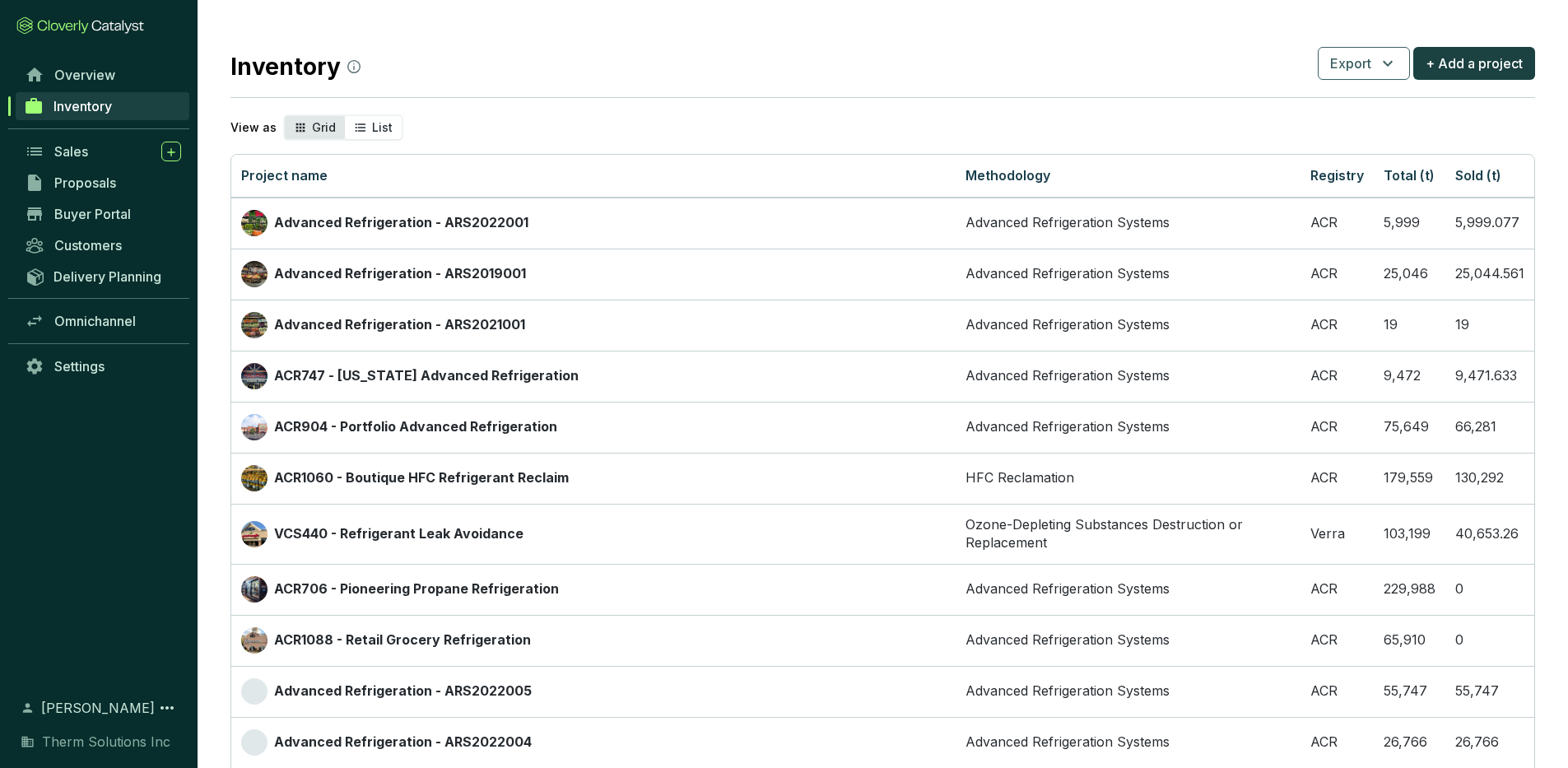
click at [327, 125] on span "Grid" at bounding box center [324, 126] width 24 height 14
click at [285, 116] on input "Grid" at bounding box center [285, 116] width 0 height 0
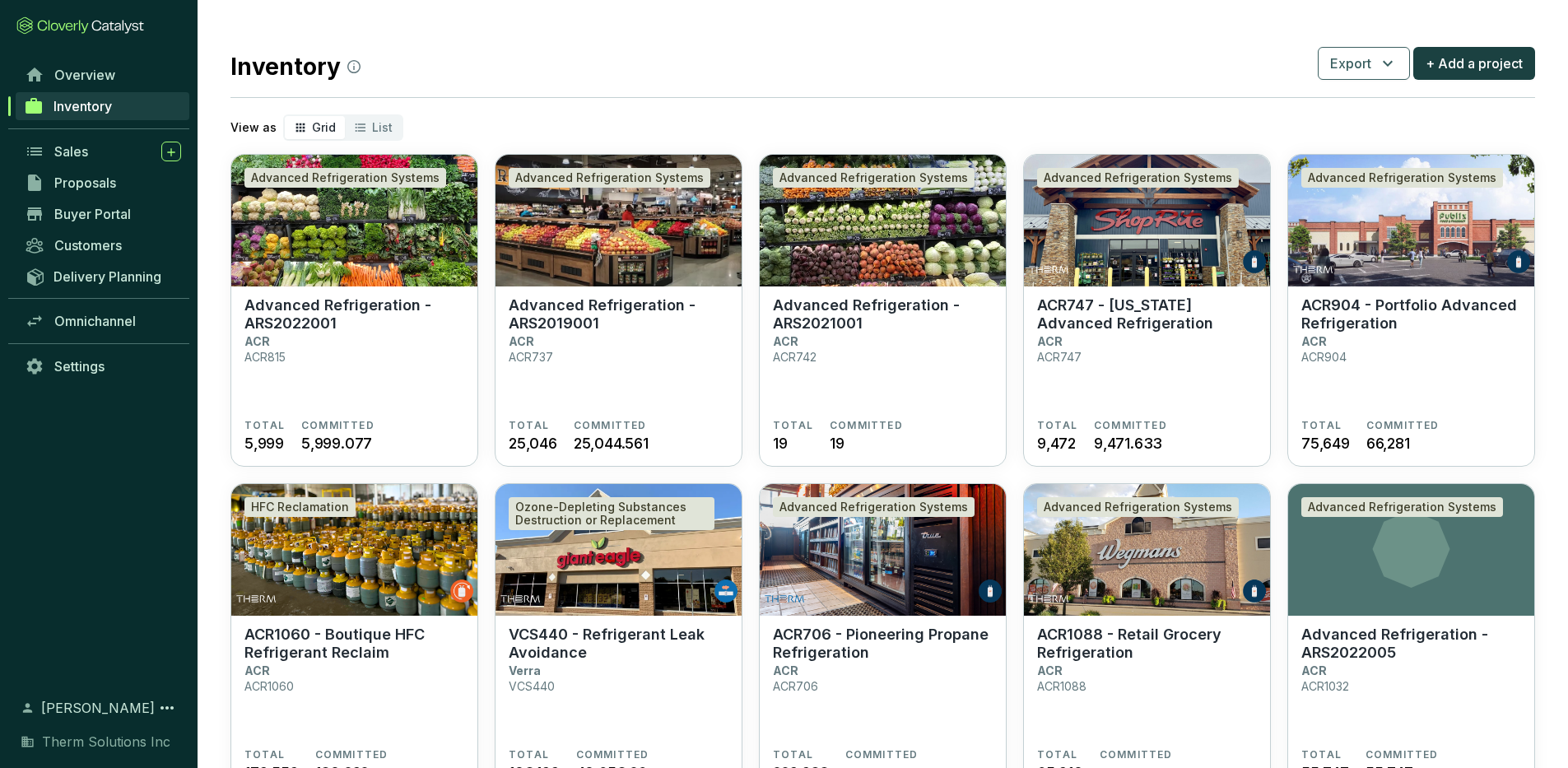
click at [469, 62] on div "Inventory Export + Add a project" at bounding box center [883, 62] width 1305 height 41
click at [104, 71] on span "Overview" at bounding box center [84, 75] width 61 height 17
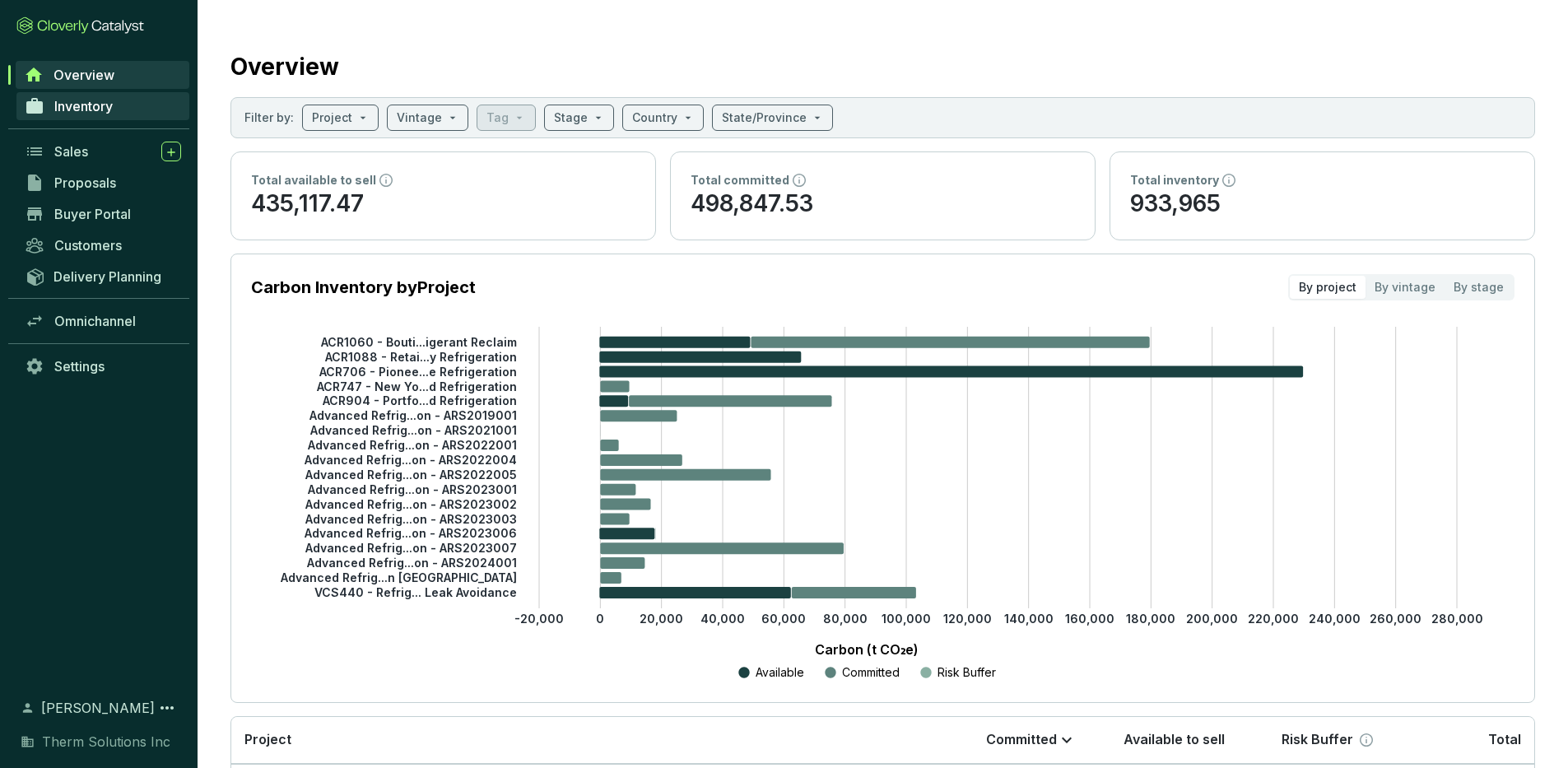
click at [93, 112] on span "Inventory" at bounding box center [83, 107] width 58 height 17
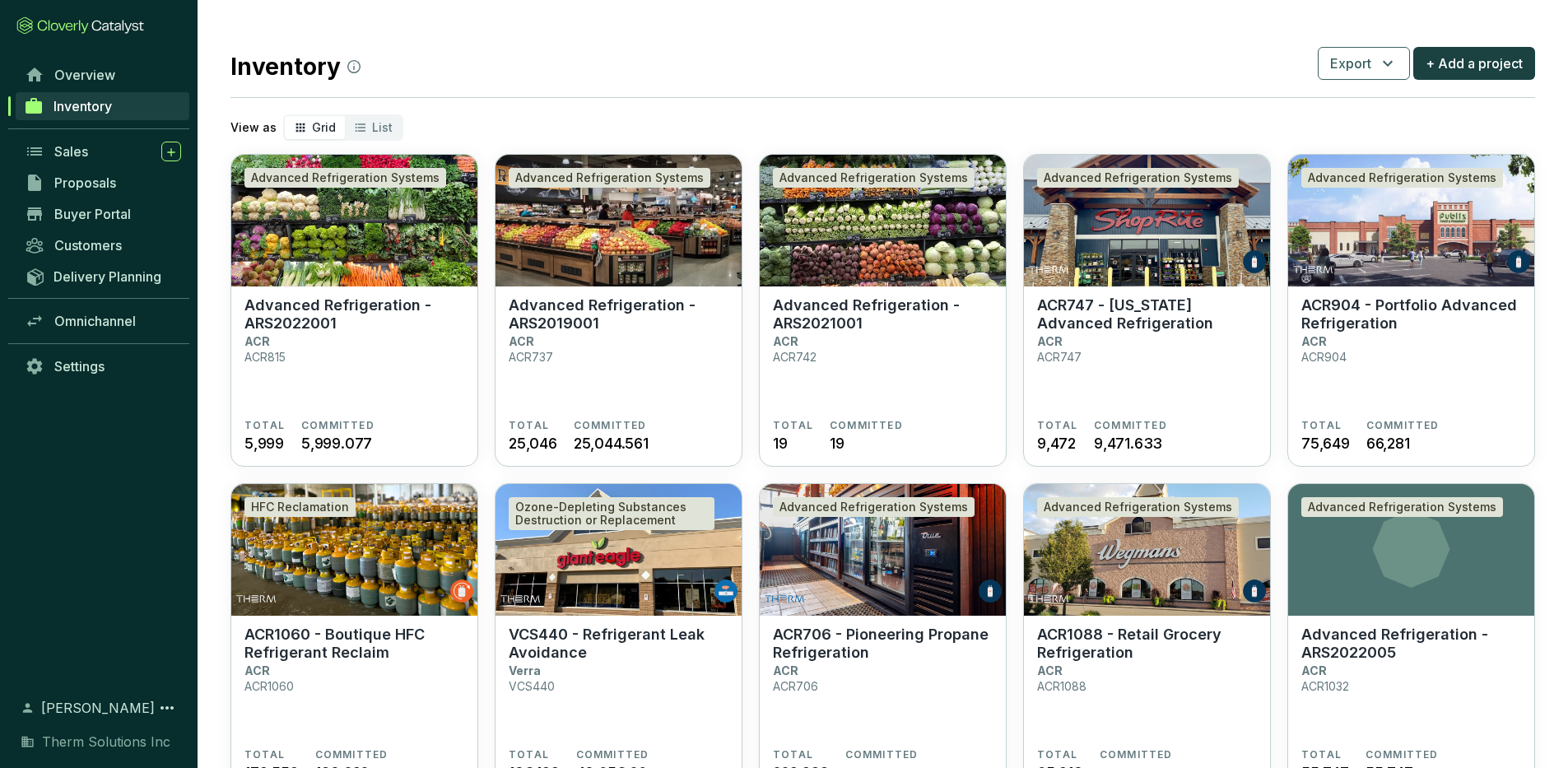
click at [548, 71] on div "Inventory Export + Add a project" at bounding box center [883, 62] width 1305 height 41
click at [167, 711] on icon at bounding box center [167, 708] width 20 height 20
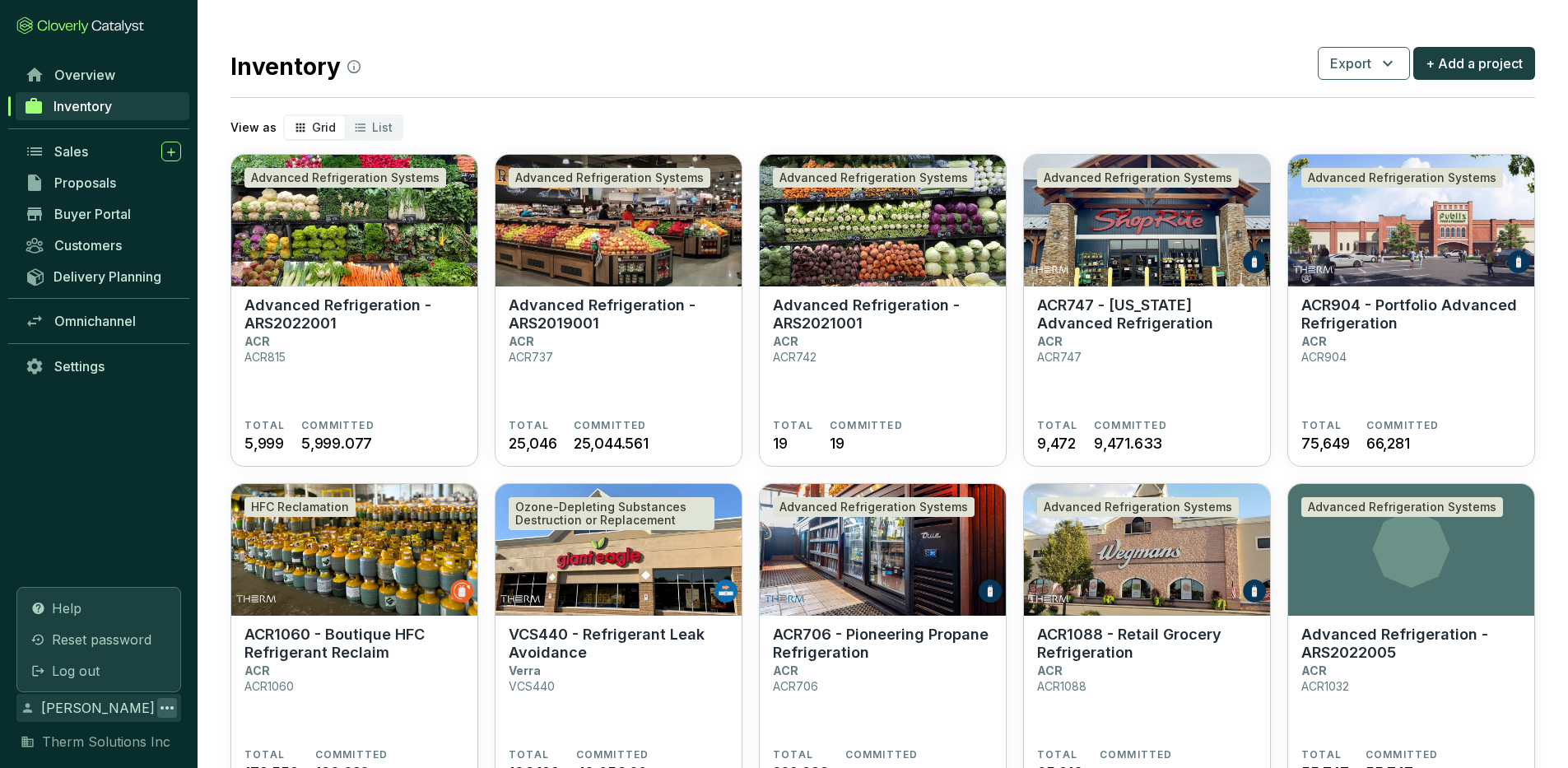
click at [167, 711] on icon at bounding box center [167, 708] width 20 height 20
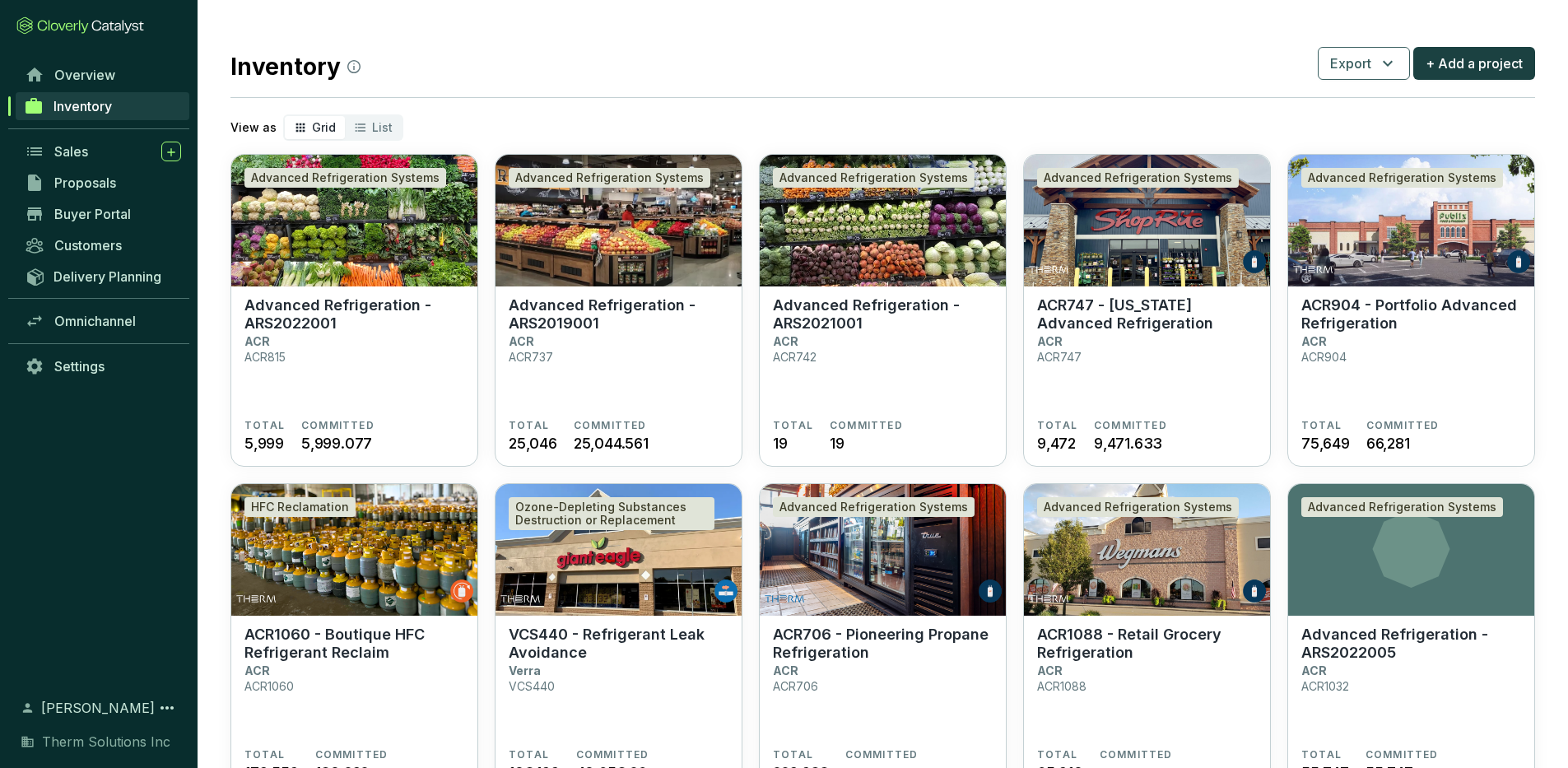
click at [155, 513] on div "Overview Inventory Sales Proposals Buyer Portal Customers Delivery Planning Omn…" at bounding box center [98, 368] width 197 height 618
click at [78, 149] on span "Sales" at bounding box center [71, 151] width 34 height 17
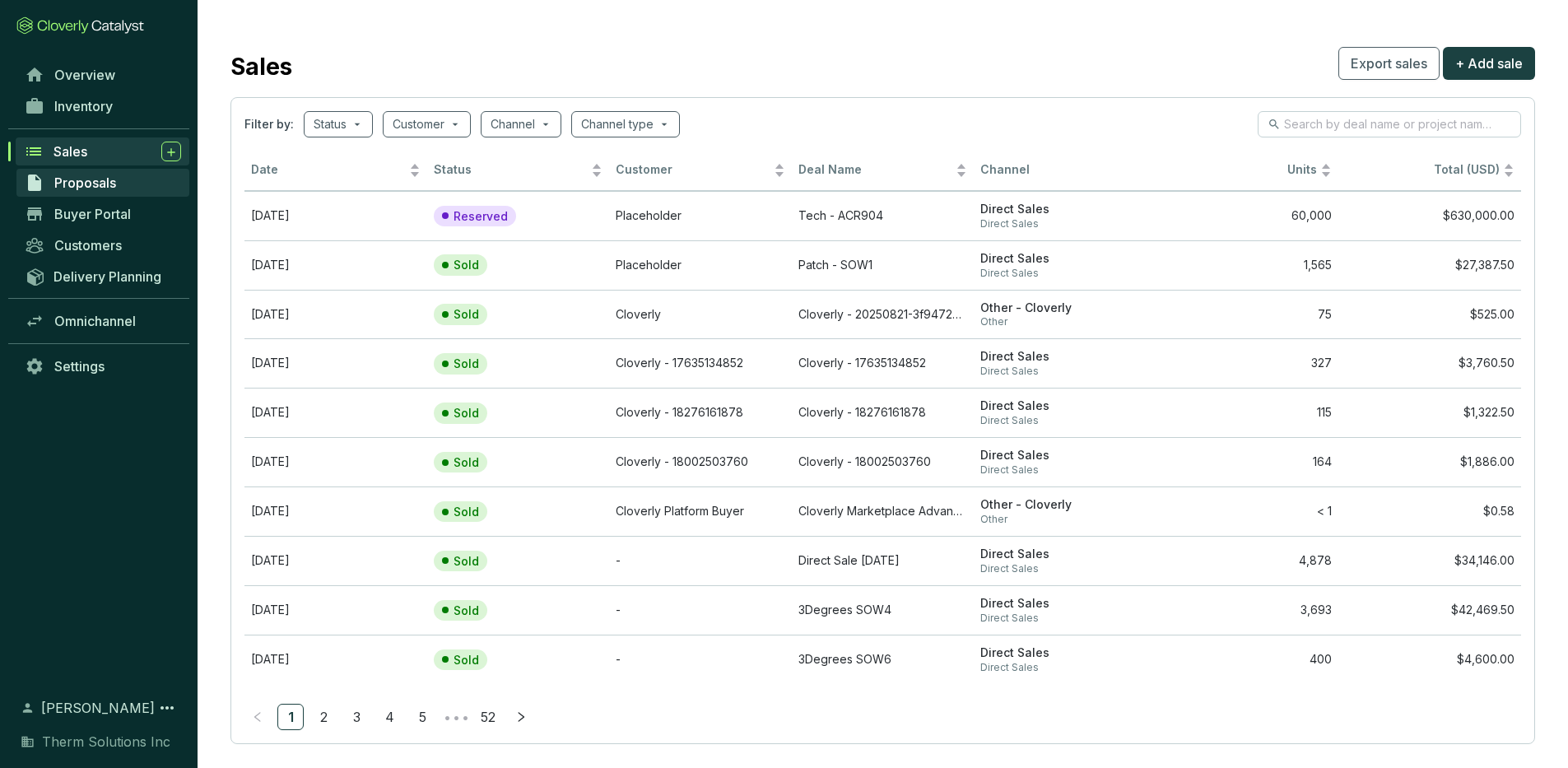
click at [98, 189] on span "Proposals" at bounding box center [85, 183] width 62 height 17
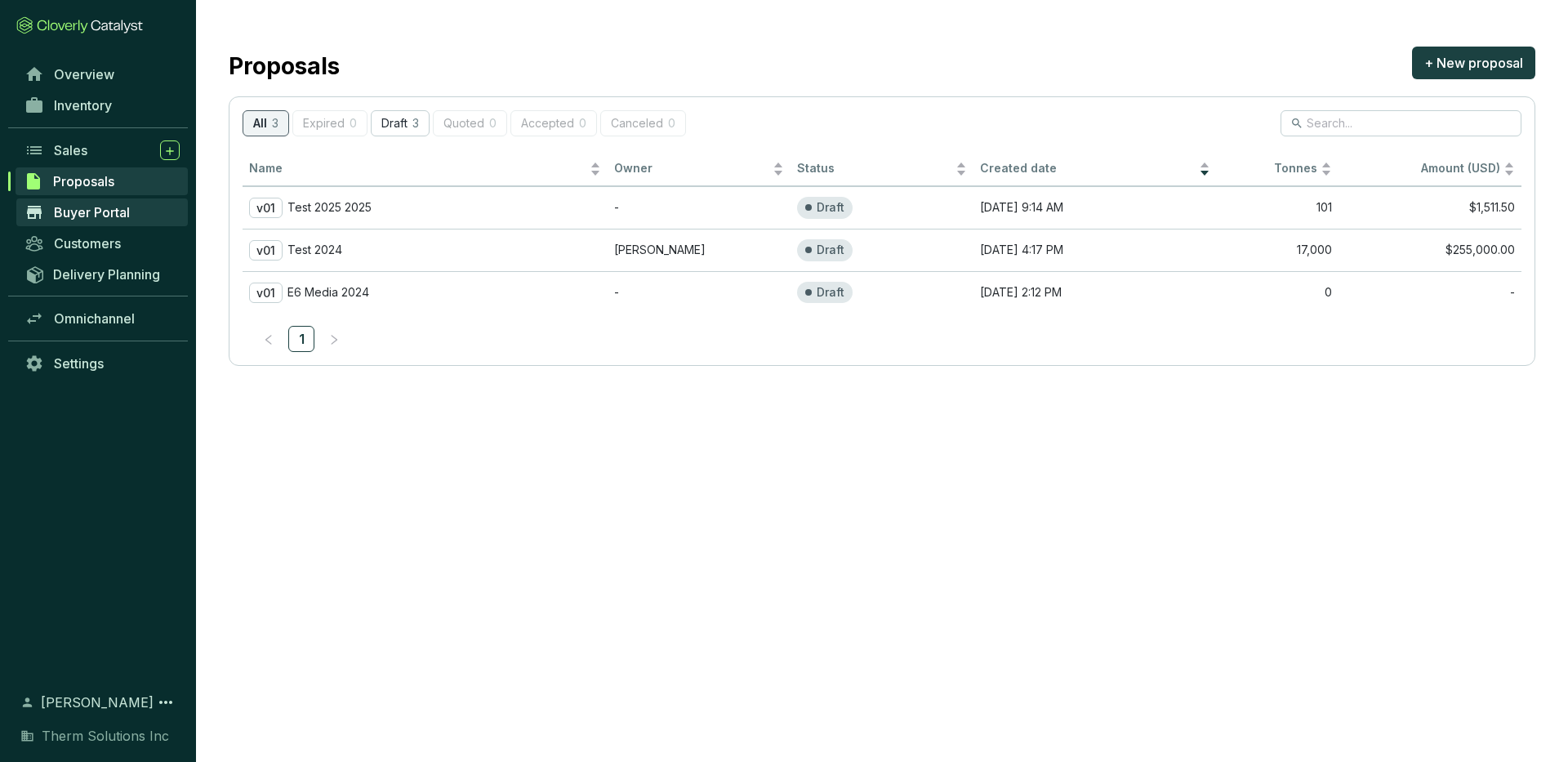
click at [90, 210] on span "Buyer Portal" at bounding box center [92, 212] width 76 height 17
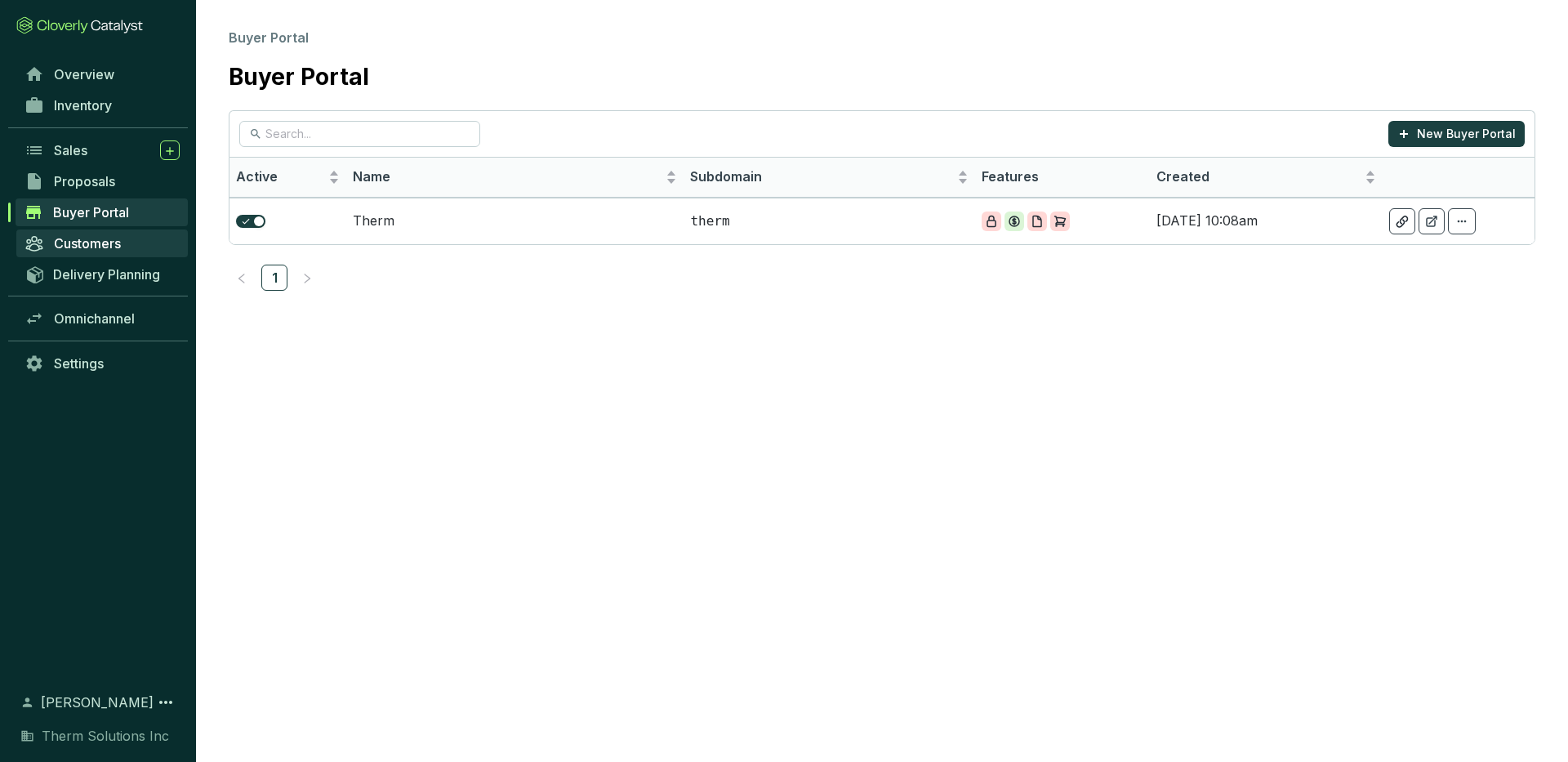
click at [92, 230] on link "Customers" at bounding box center [102, 244] width 172 height 28
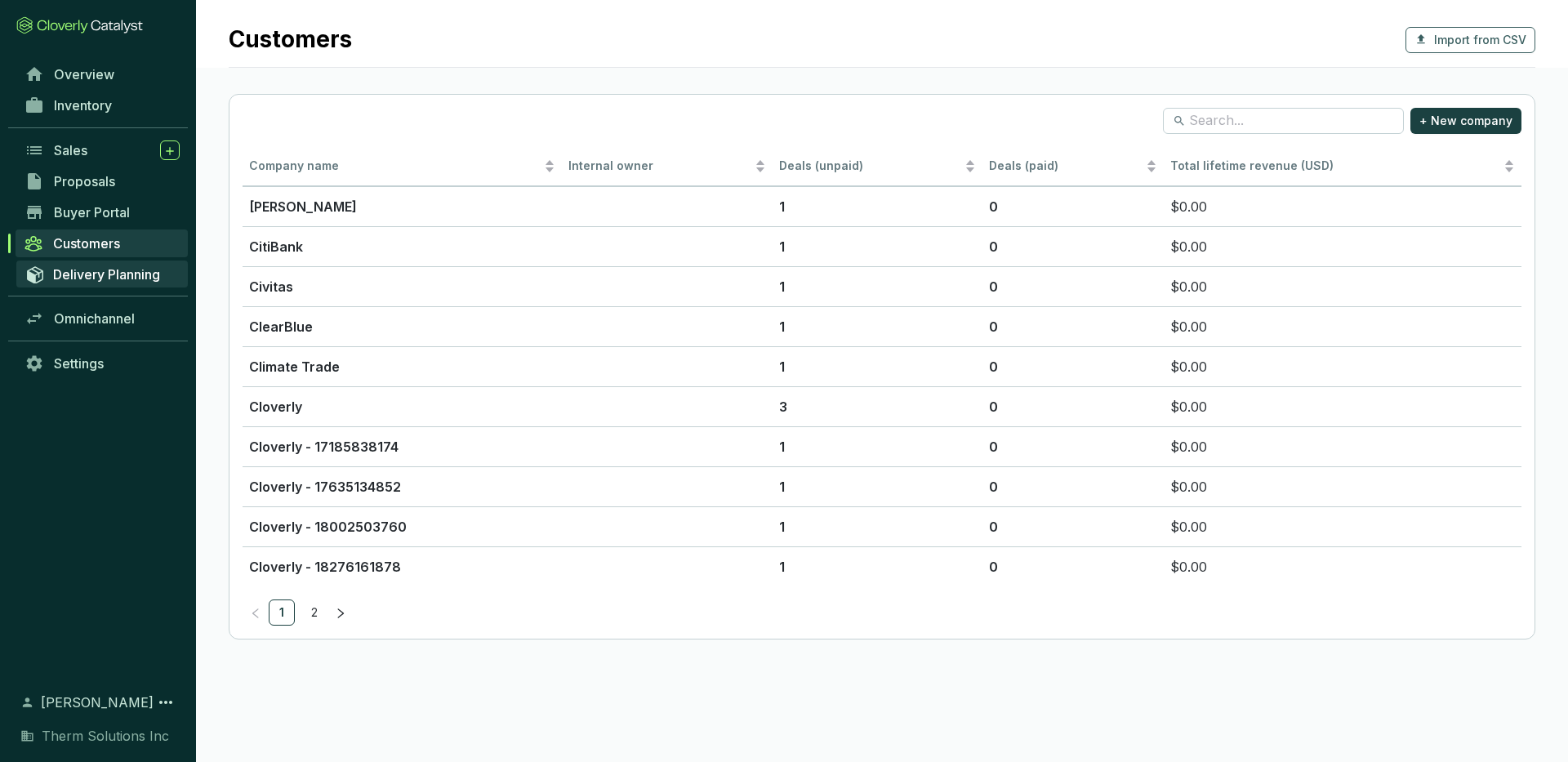
click at [89, 271] on span "Delivery Planning" at bounding box center [107, 274] width 107 height 17
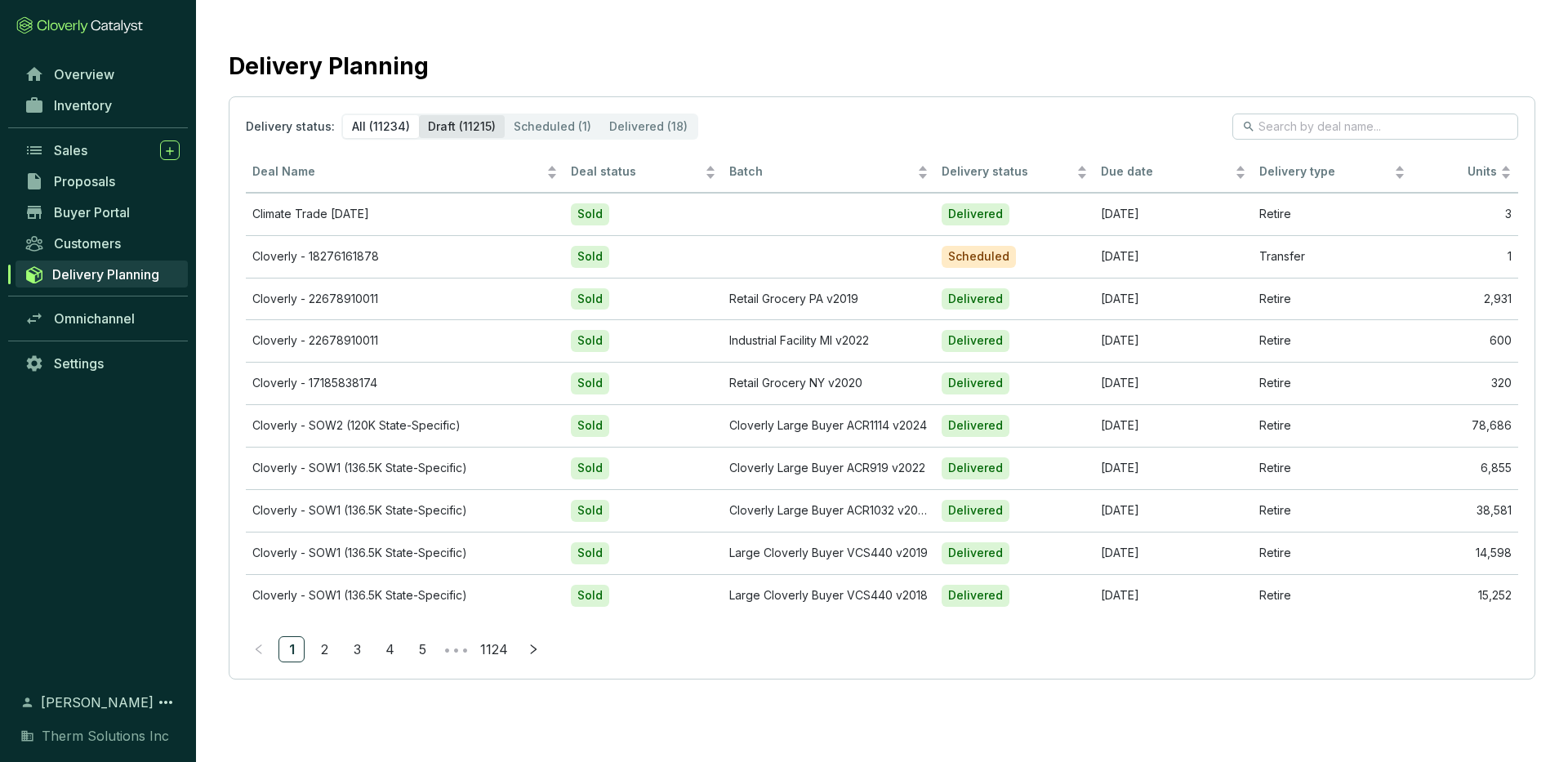
click at [481, 130] on div "Draft (11215)" at bounding box center [462, 126] width 86 height 23
click at [419, 115] on input "Draft (11215)" at bounding box center [419, 115] width 0 height 0
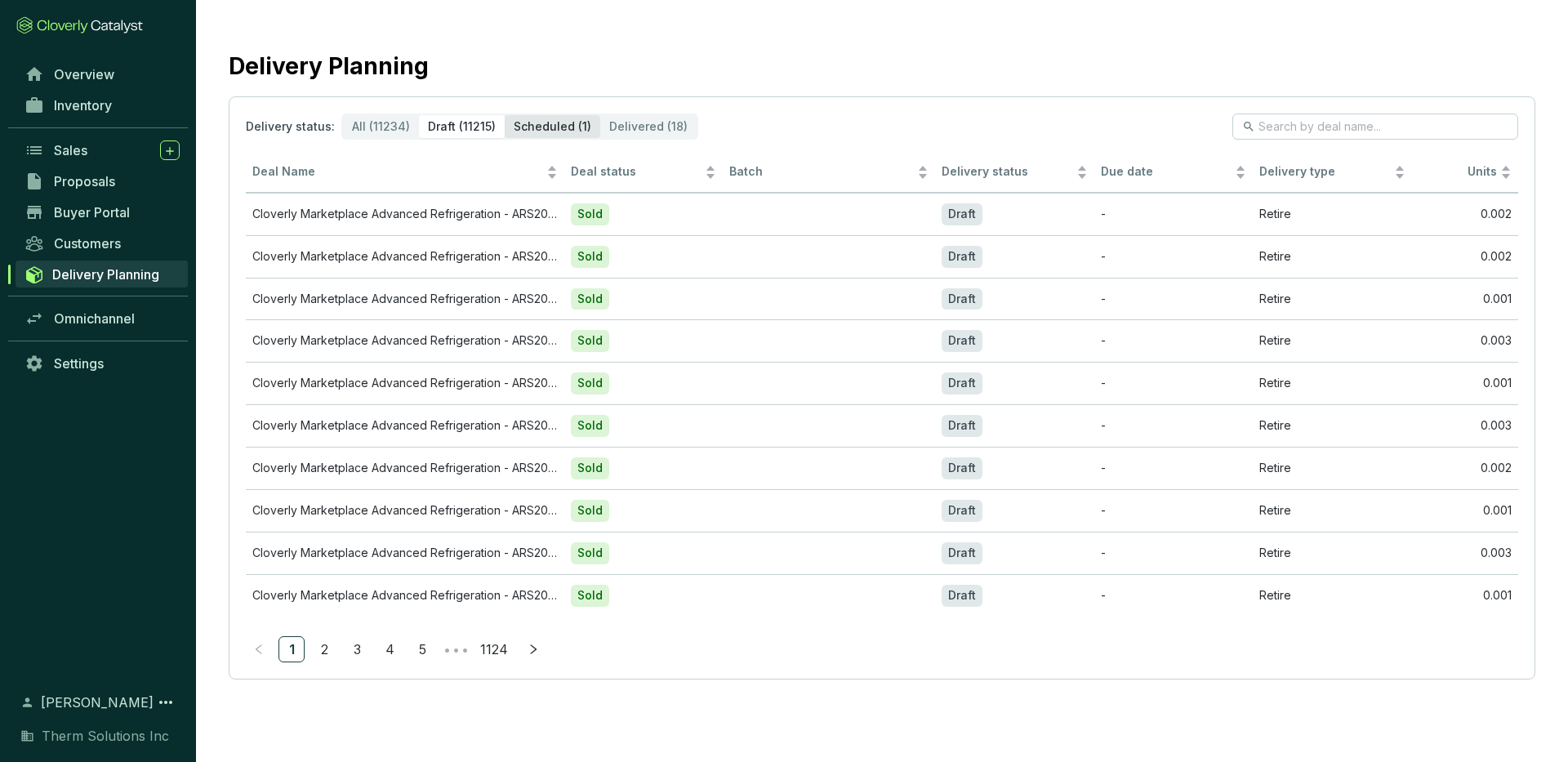
click at [552, 129] on div "Scheduled (1)" at bounding box center [552, 126] width 96 height 23
click at [505, 115] on input "Scheduled (1)" at bounding box center [505, 115] width 0 height 0
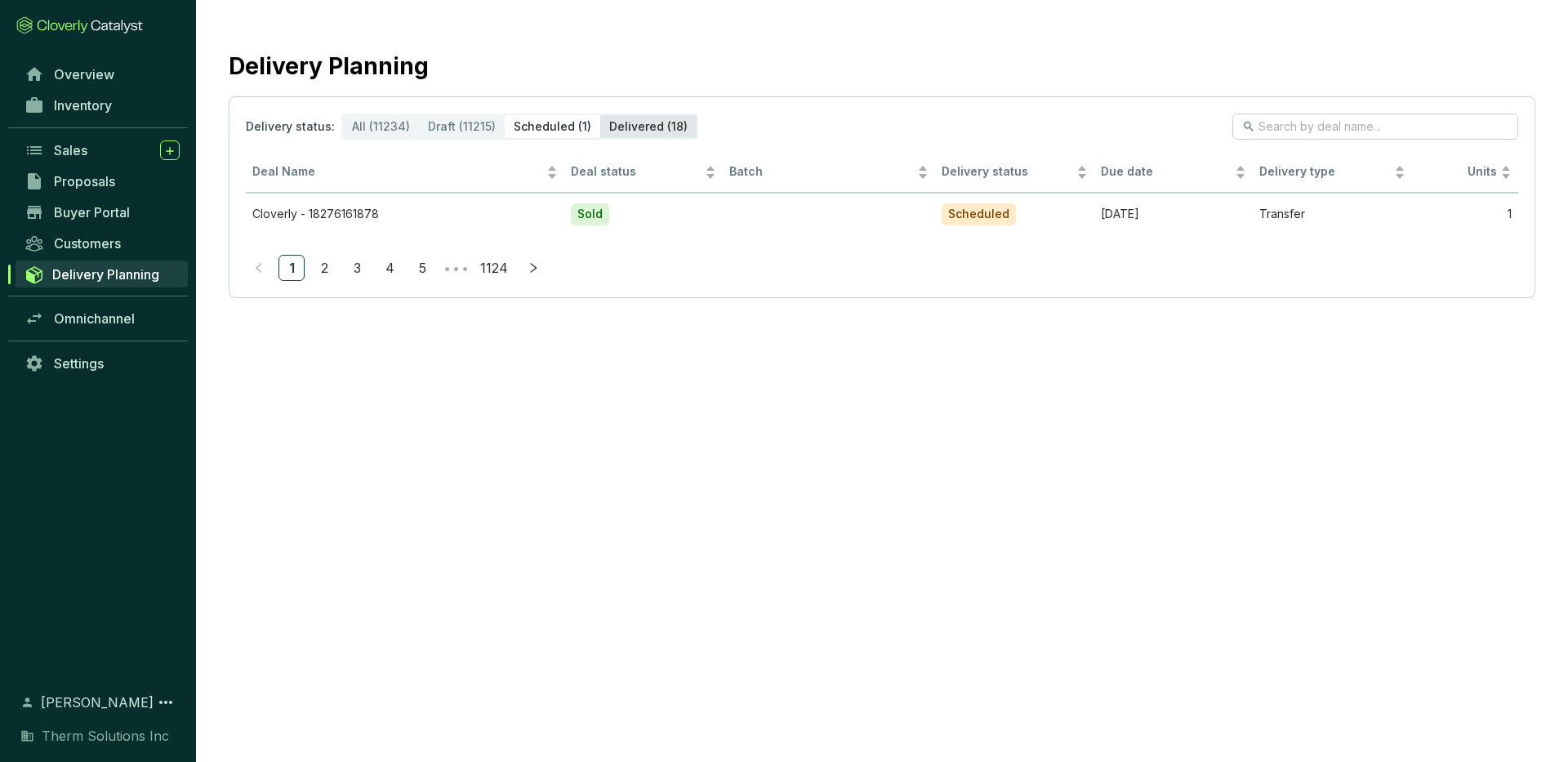
click at [618, 127] on div "Delivered (18)" at bounding box center [648, 126] width 97 height 23
click at [600, 115] on input "Delivered (18)" at bounding box center [600, 115] width 0 height 0
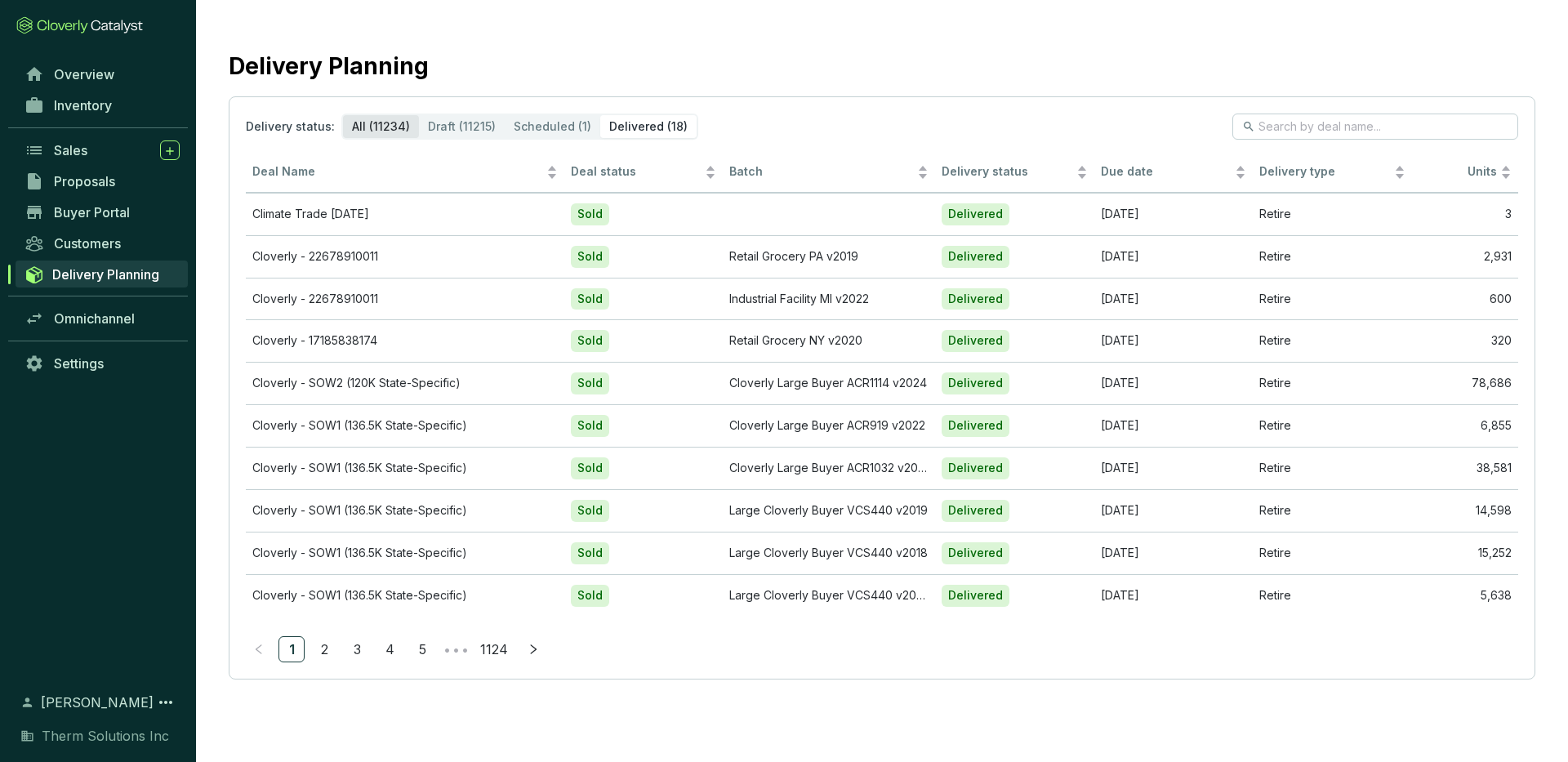
click at [376, 127] on div "All (11234)" at bounding box center [381, 126] width 76 height 23
click at [343, 115] on input "All (11234)" at bounding box center [343, 115] width 0 height 0
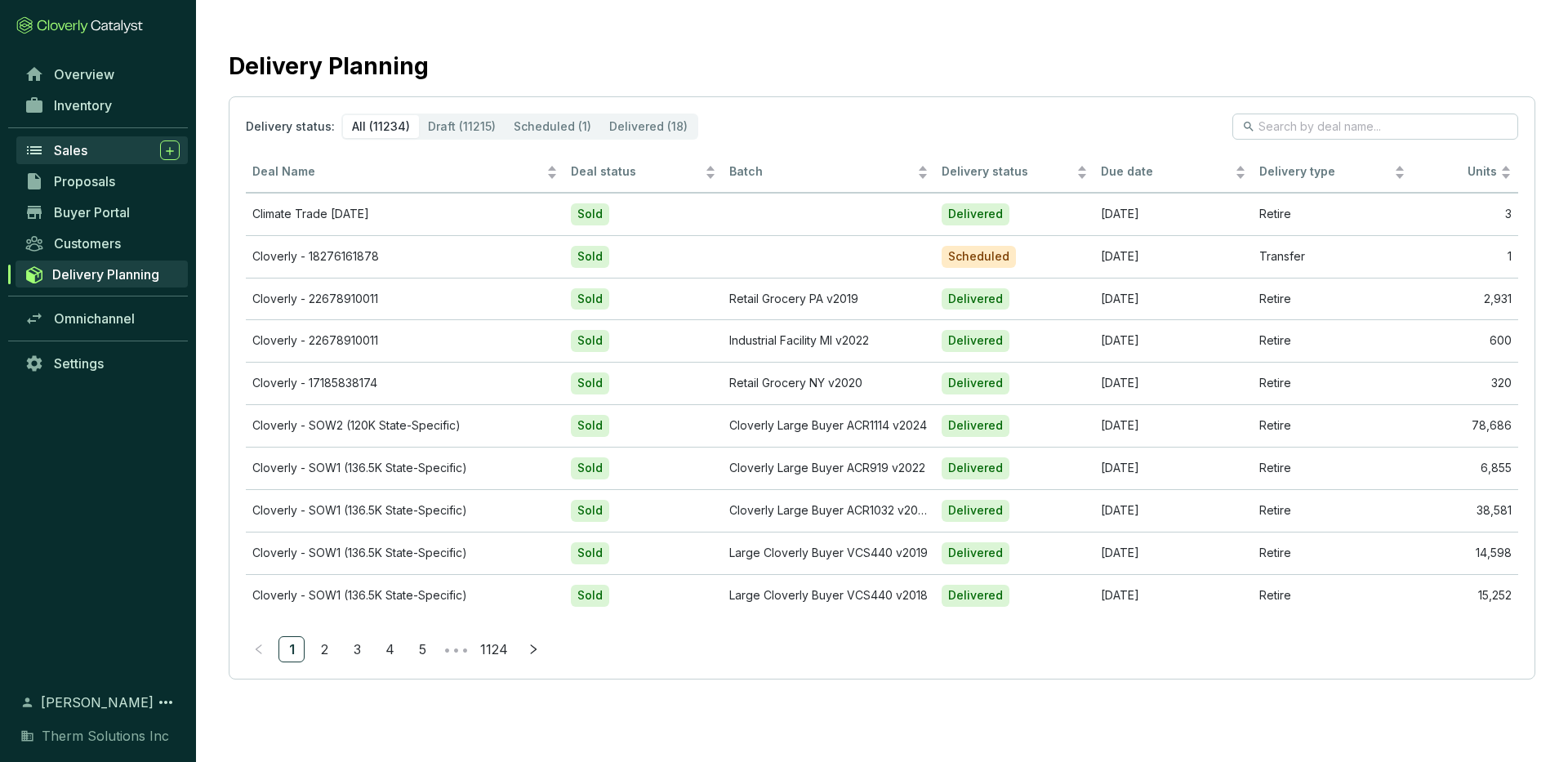
click at [92, 157] on div "Sales" at bounding box center [116, 150] width 126 height 20
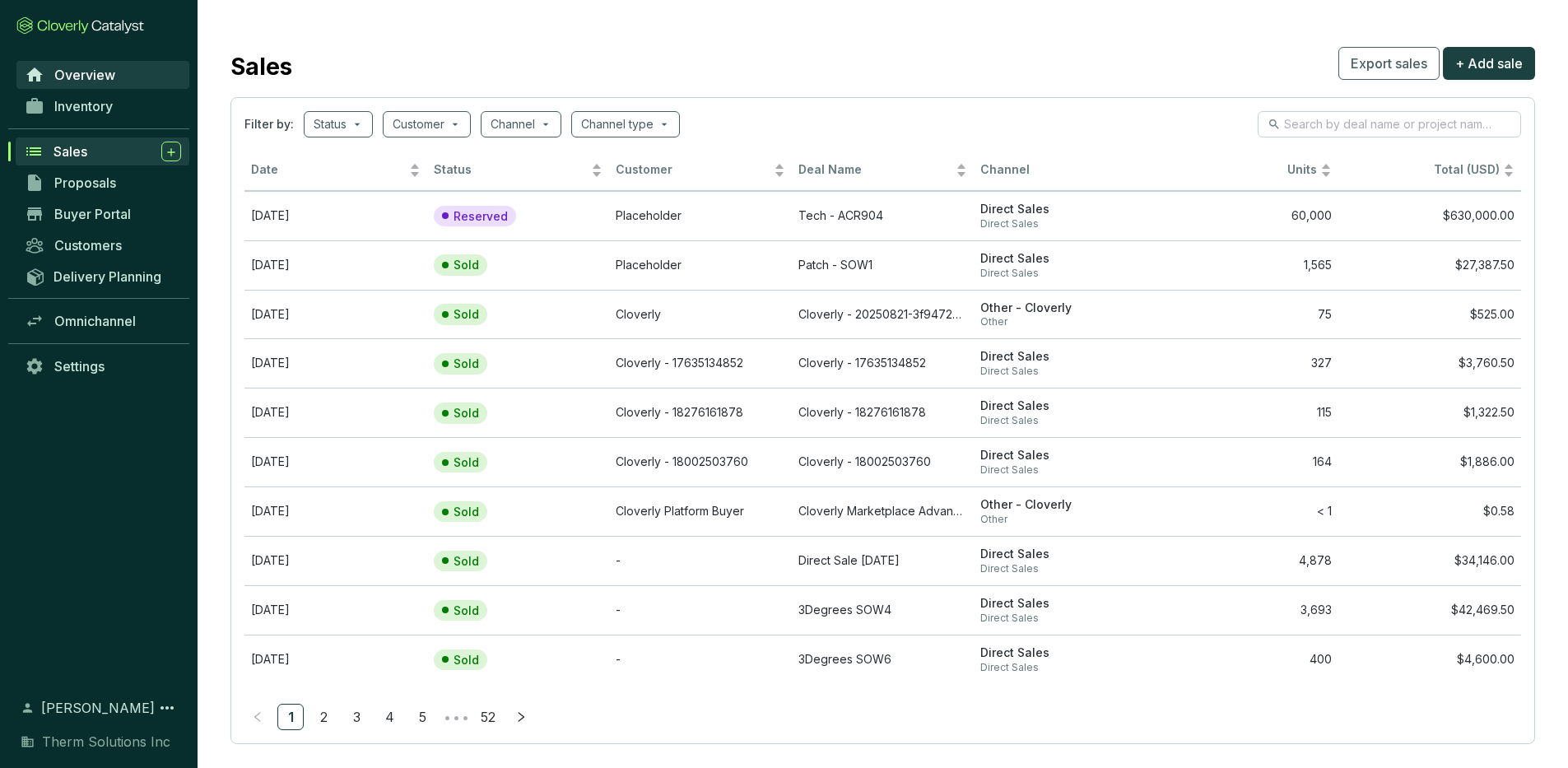
click at [118, 79] on link "Overview" at bounding box center [103, 75] width 173 height 28
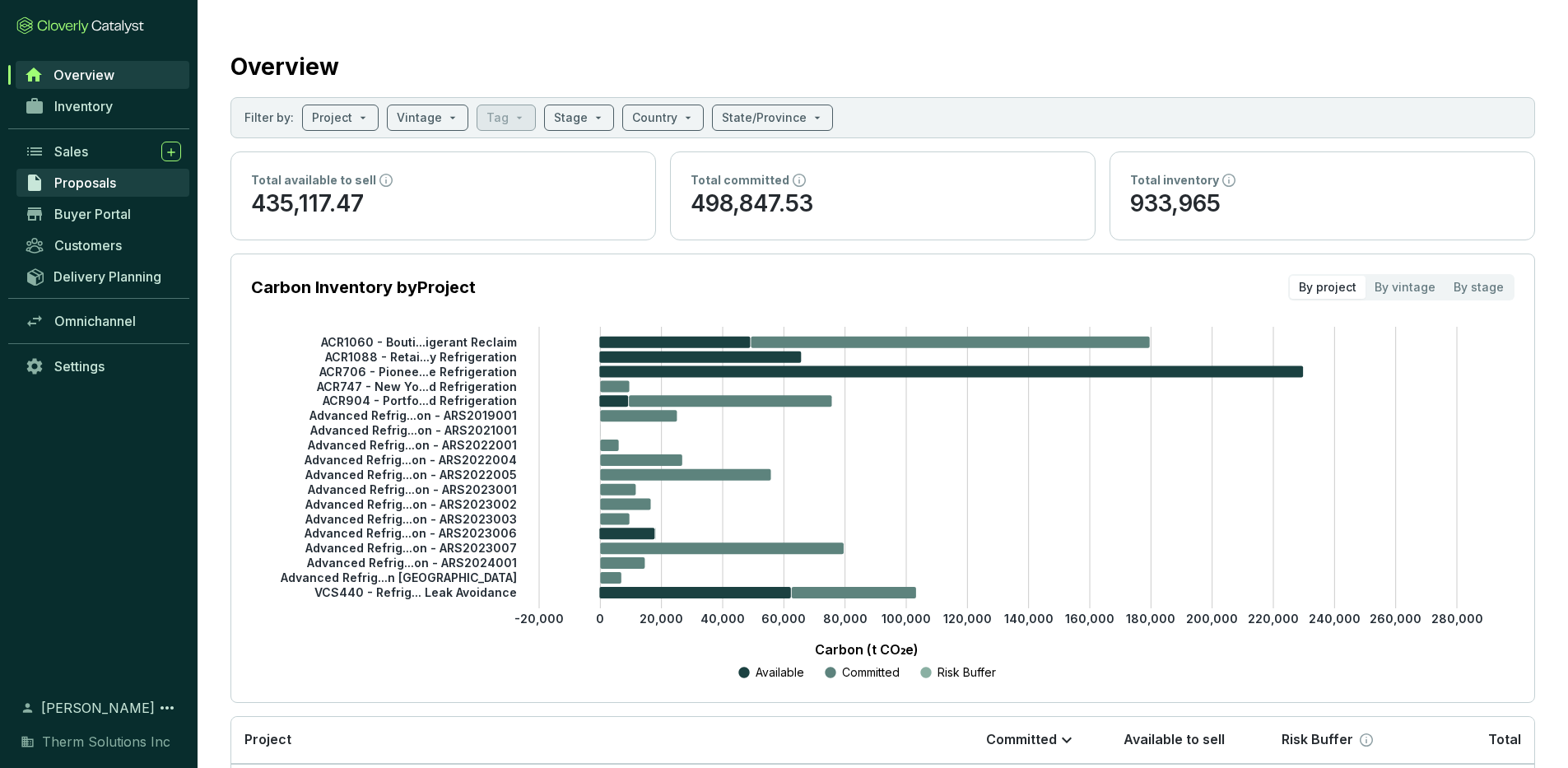
click at [89, 176] on span "Proposals" at bounding box center [85, 183] width 62 height 17
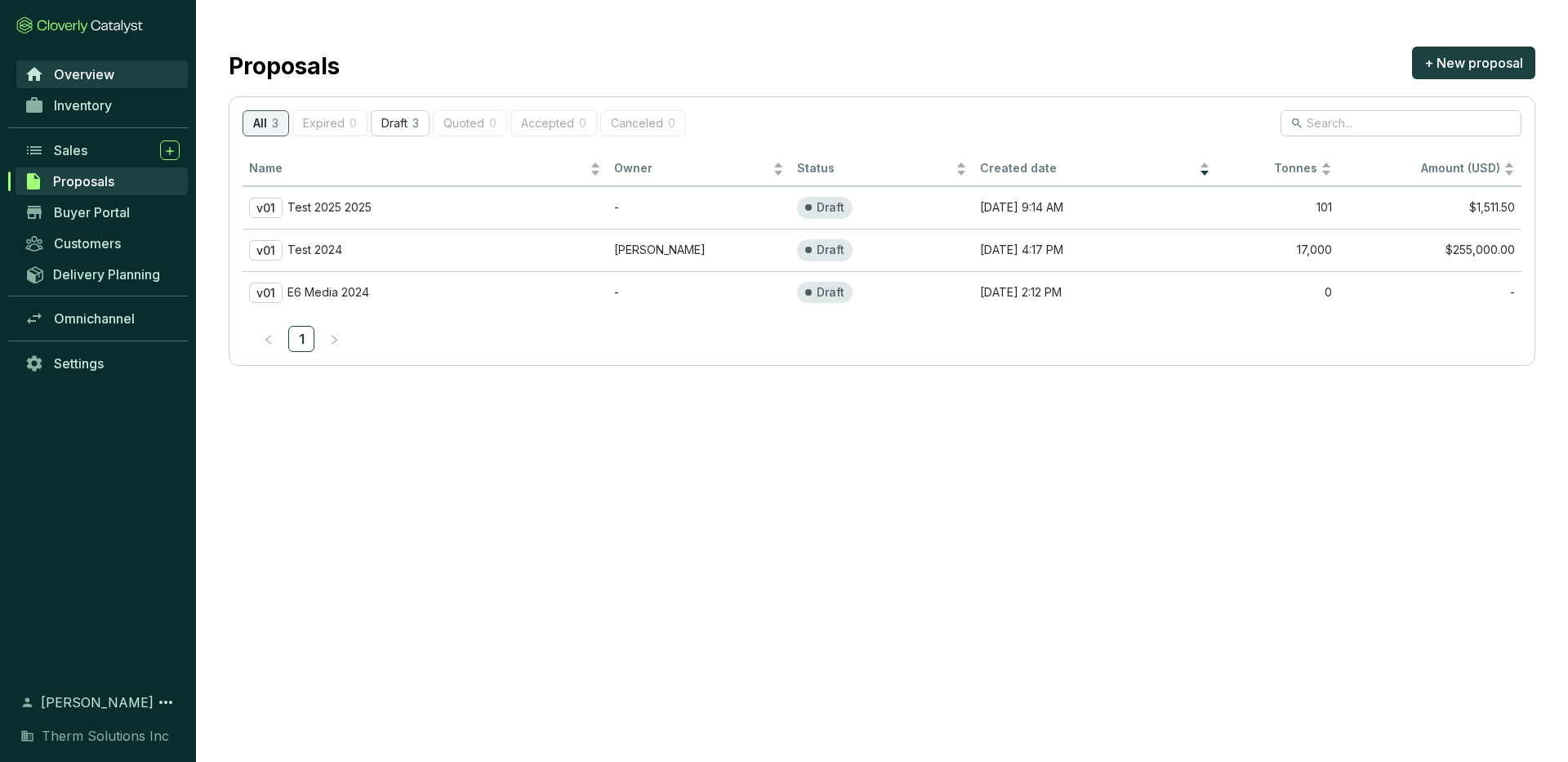
click at [117, 84] on link "Overview" at bounding box center [102, 74] width 172 height 28
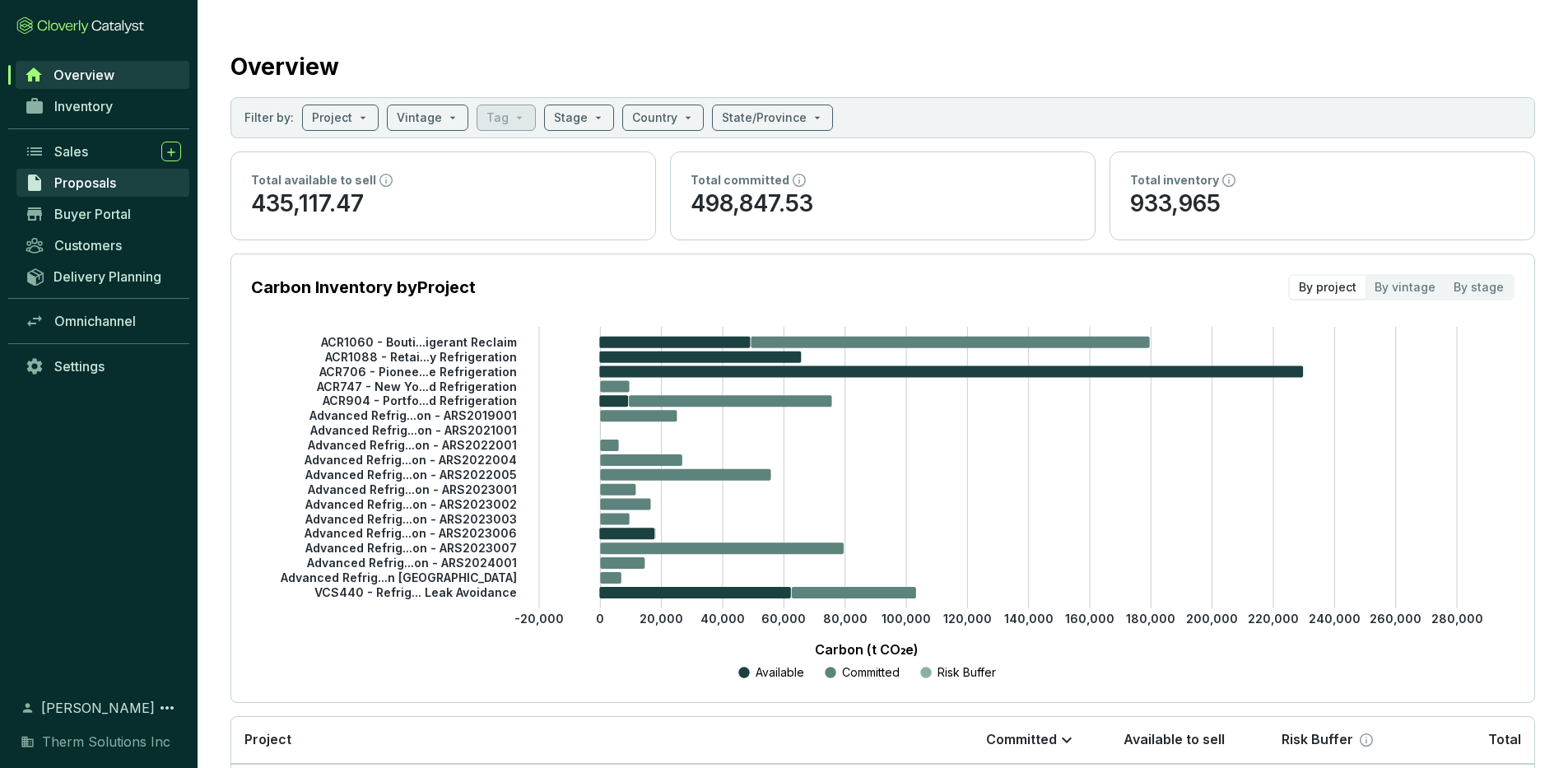
click at [126, 186] on link "Proposals" at bounding box center [103, 183] width 173 height 28
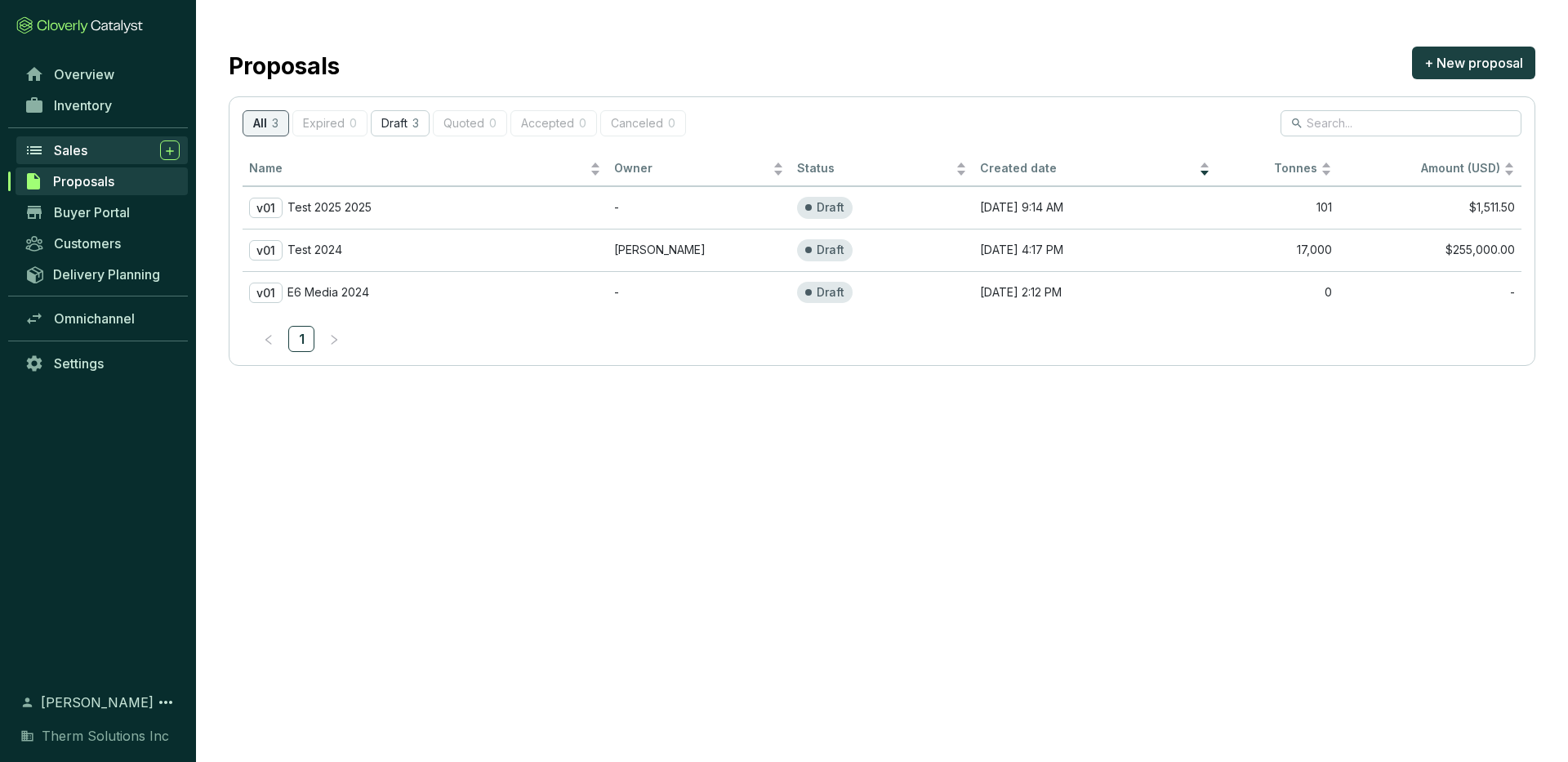
click at [108, 151] on div "Sales" at bounding box center [116, 150] width 126 height 20
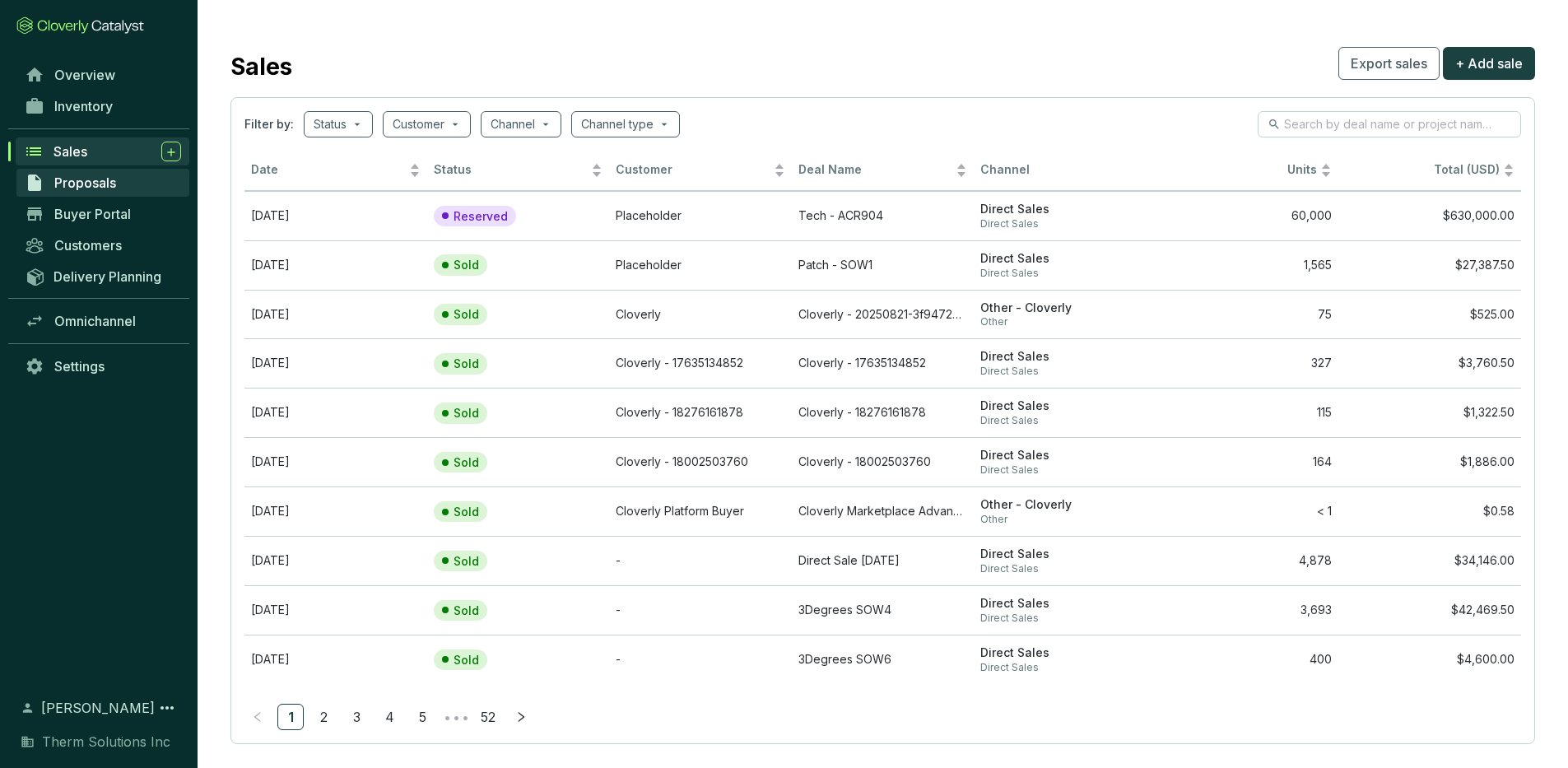
click at [104, 186] on span "Proposals" at bounding box center [85, 183] width 62 height 17
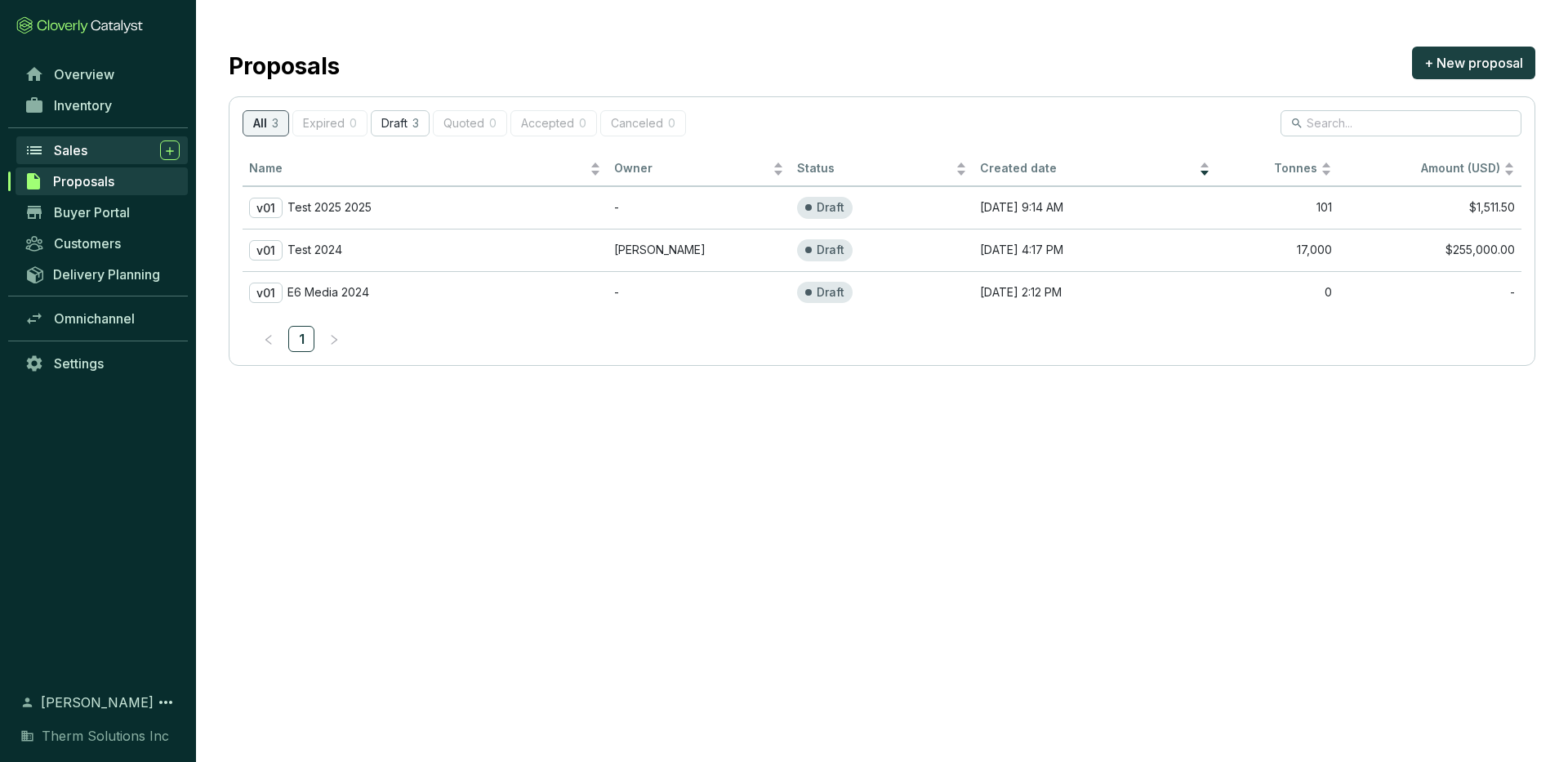
click at [97, 148] on div "Sales" at bounding box center [116, 150] width 126 height 20
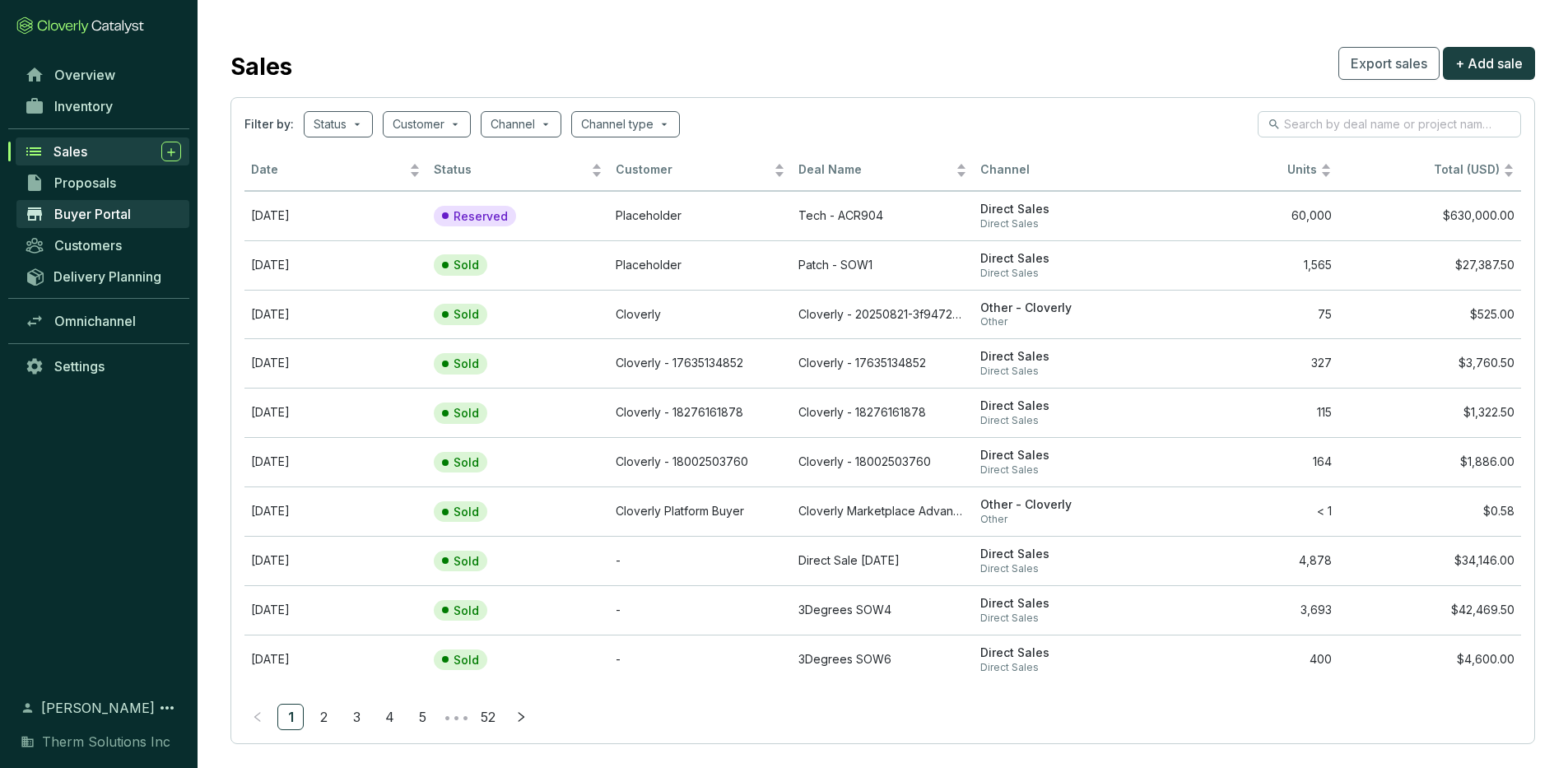
click at [108, 216] on span "Buyer Portal" at bounding box center [92, 214] width 77 height 17
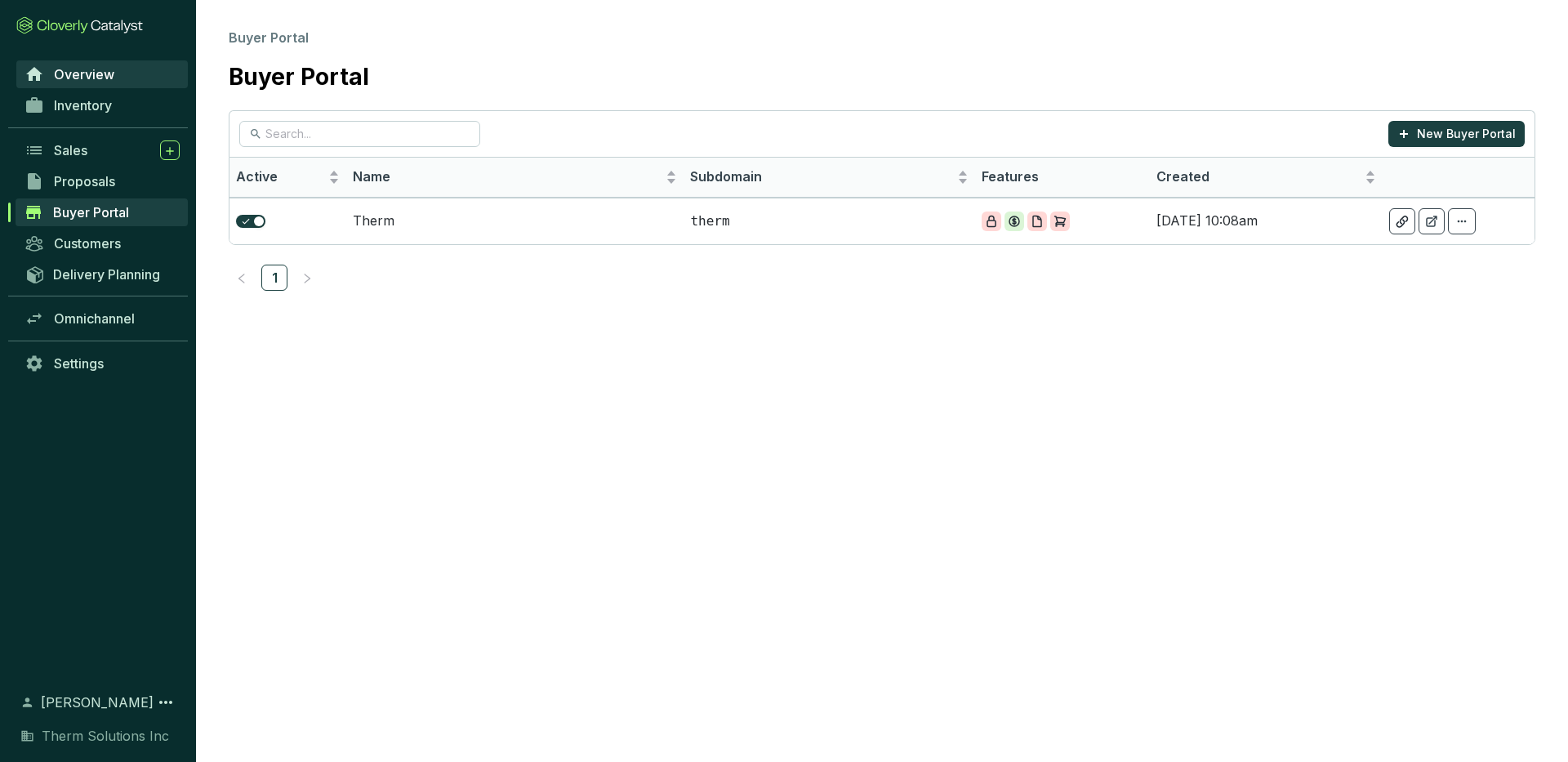
click at [100, 66] on span "Overview" at bounding box center [83, 74] width 60 height 17
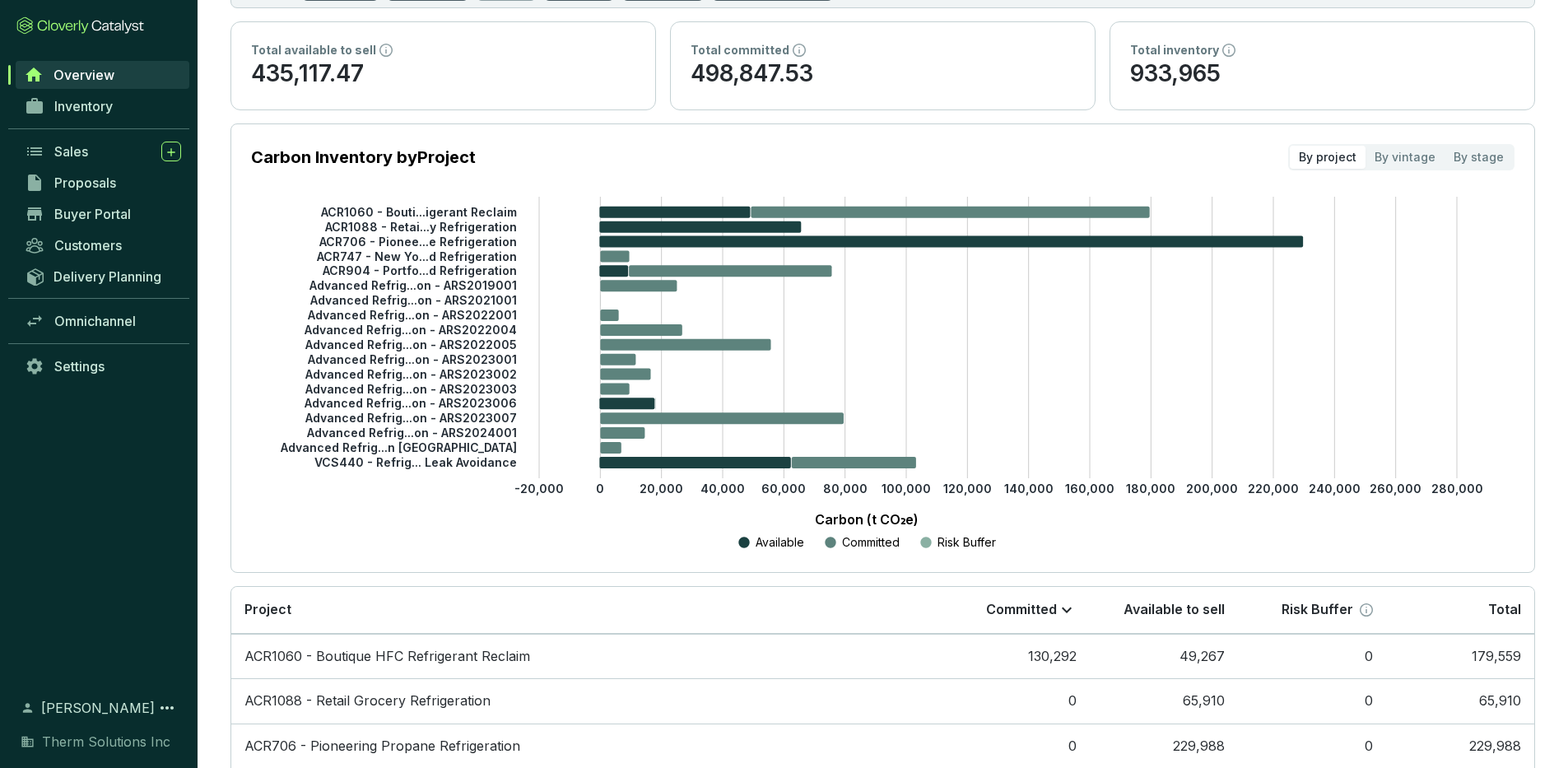
scroll to position [157, 0]
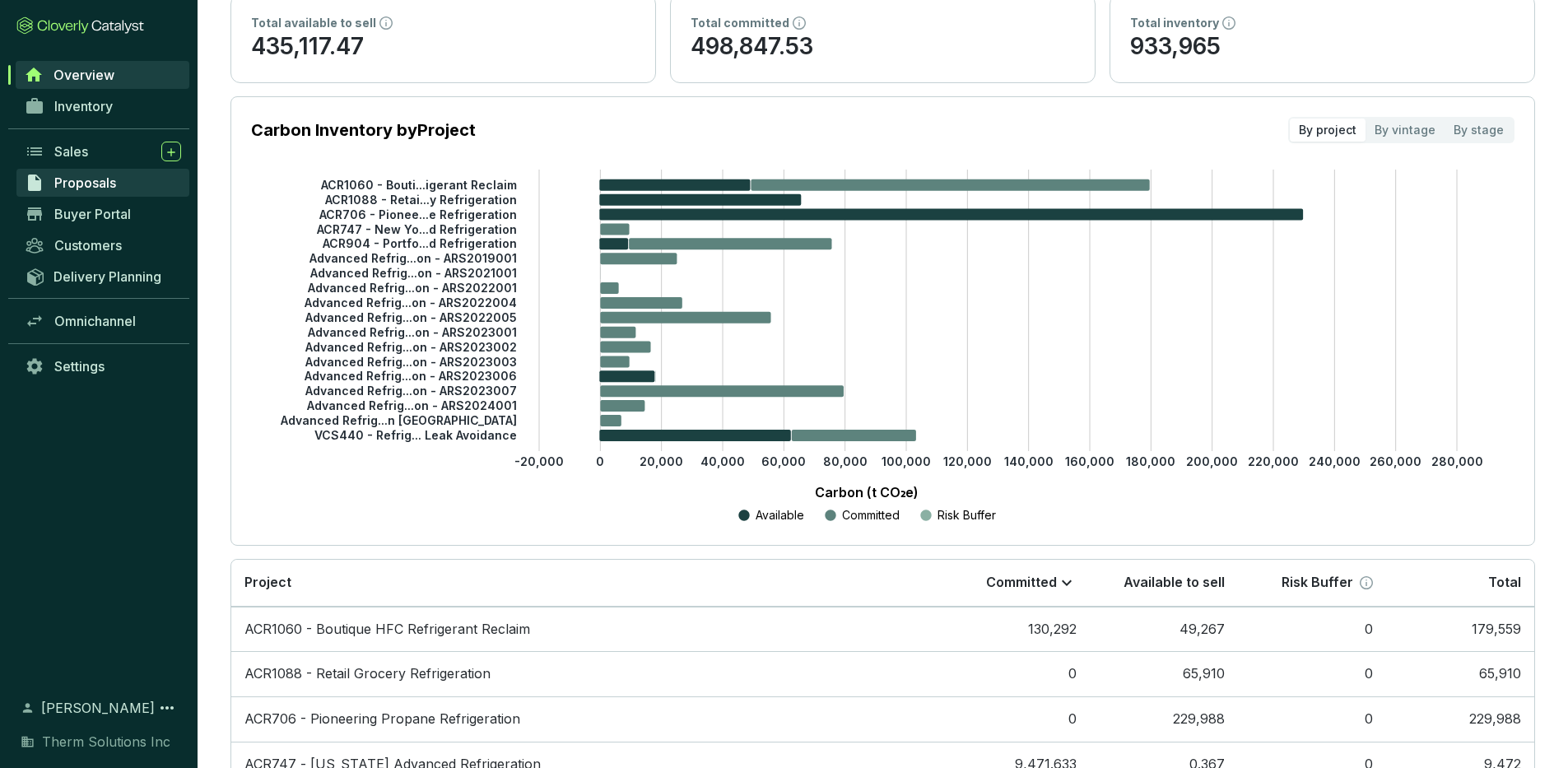
click at [81, 176] on span "Proposals" at bounding box center [85, 183] width 62 height 17
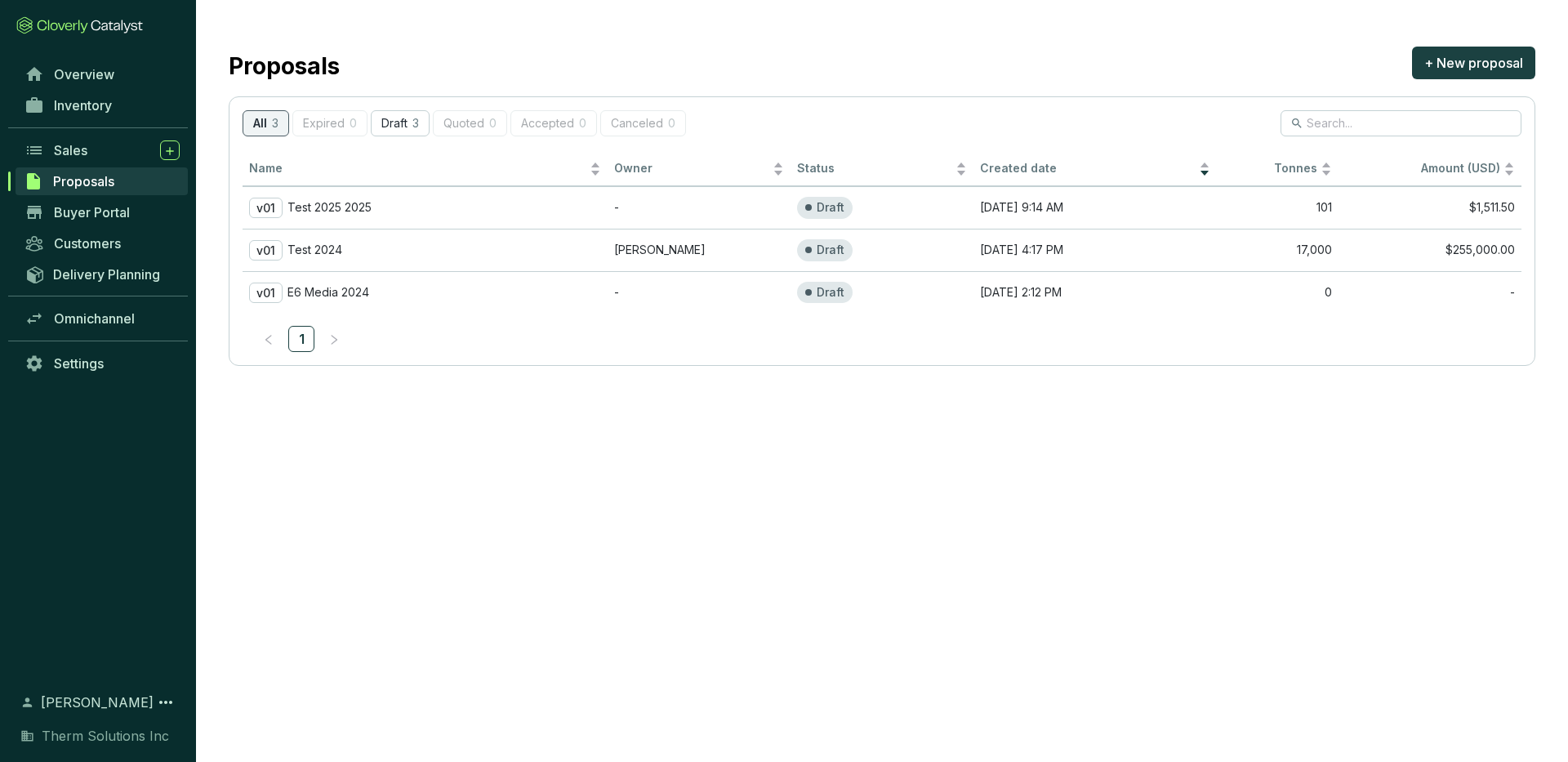
click at [797, 367] on section "Proposals + New proposal All 3 Expired 0 Draft 3 Quoted 0 Accepted 0 Canceled 0…" at bounding box center [882, 204] width 1372 height 409
click at [400, 122] on p "Draft" at bounding box center [395, 123] width 26 height 14
click at [266, 124] on button "All 3" at bounding box center [265, 124] width 45 height 26
click at [808, 121] on section "All 3 Expired 0 Draft 3 Quoted 0 Accepted 0 Canceled 0" at bounding box center [882, 124] width 1279 height 26
click at [972, 487] on section "Proposals + New proposal All 3 Expired 0 Draft 3 Quoted 0 Accepted 0 Canceled 0…" at bounding box center [784, 381] width 1568 height 762
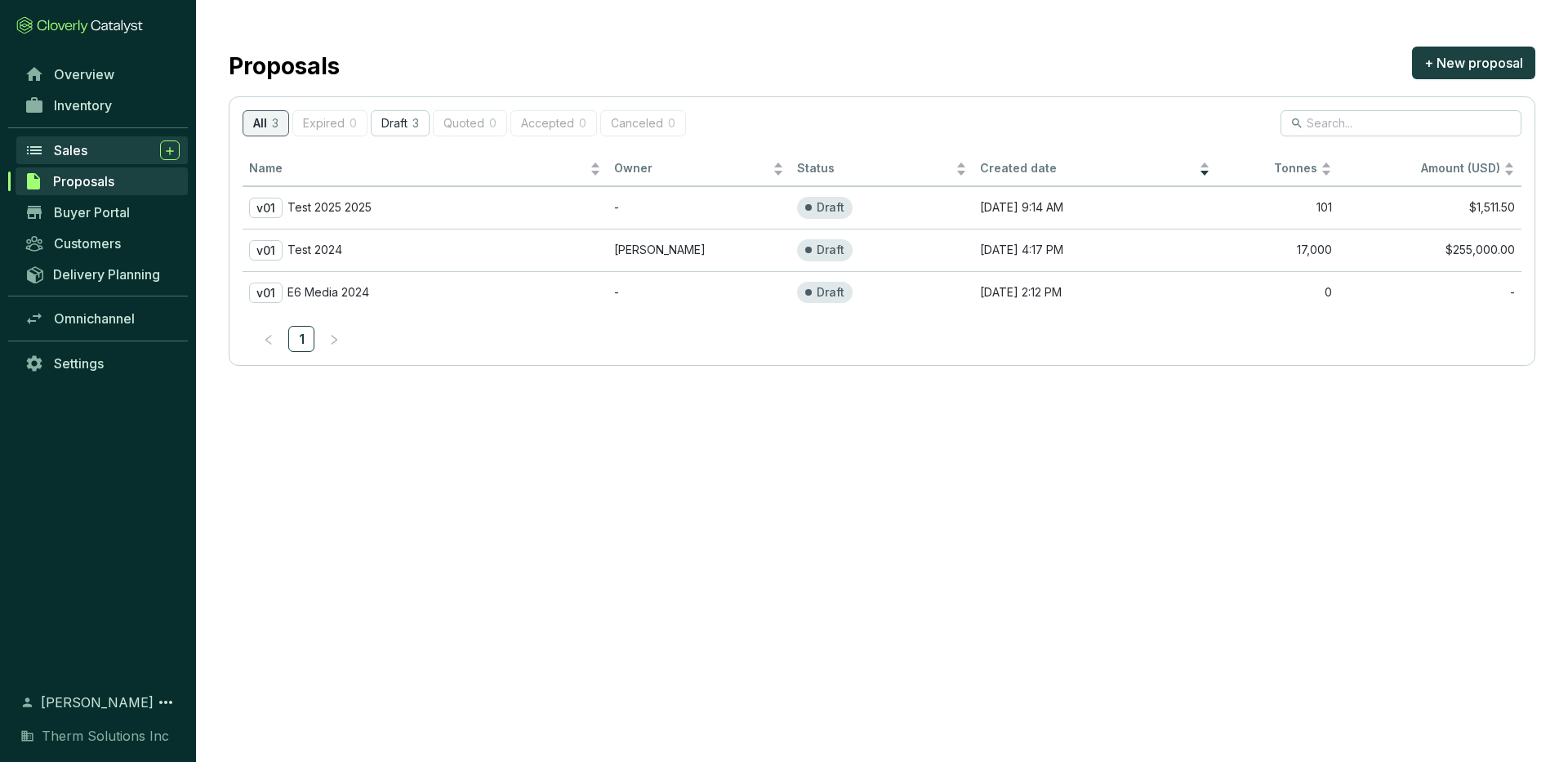
click at [114, 150] on div "Sales" at bounding box center [116, 150] width 126 height 20
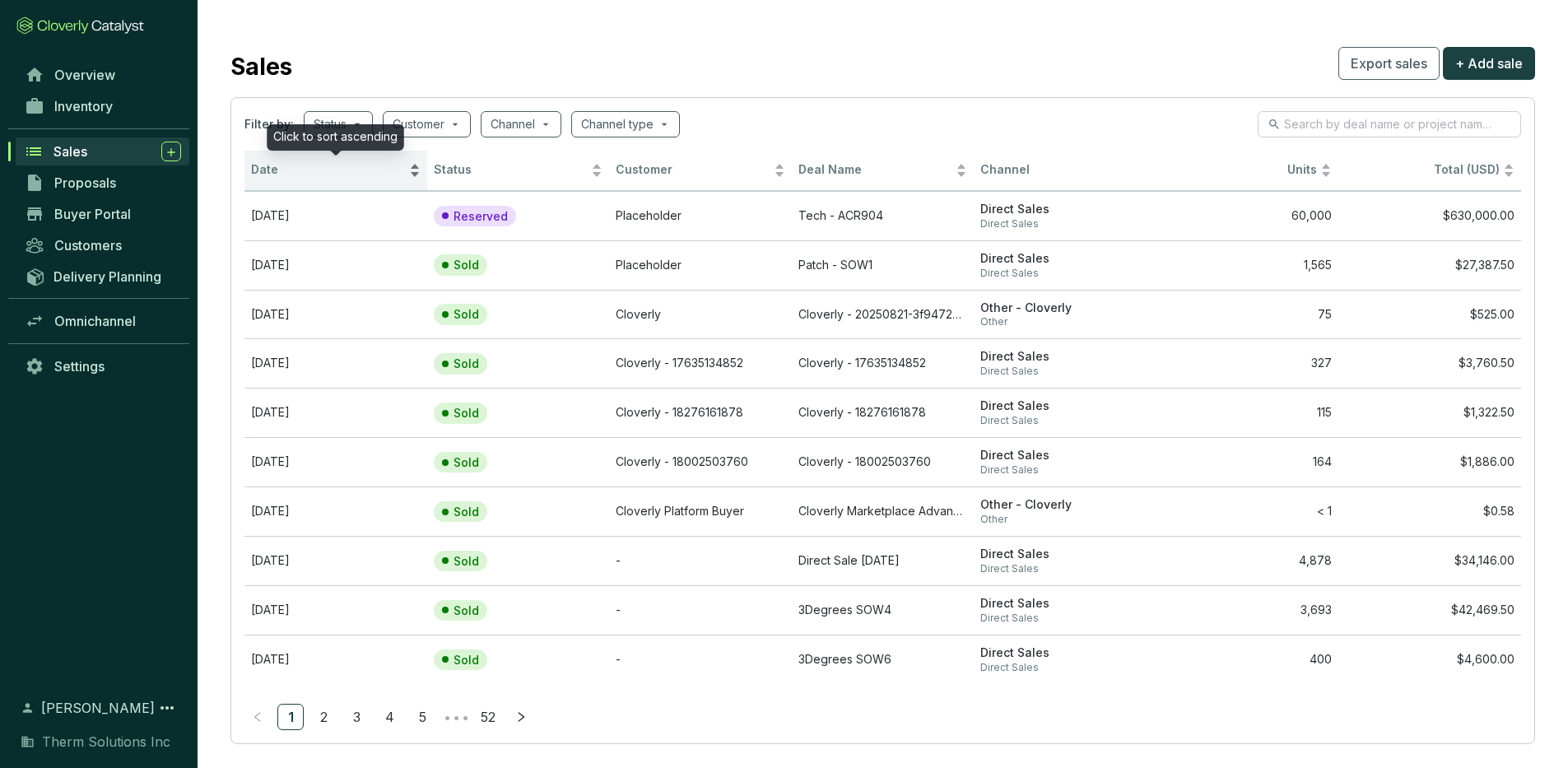
click at [340, 178] on span "Date" at bounding box center [329, 170] width 155 height 16
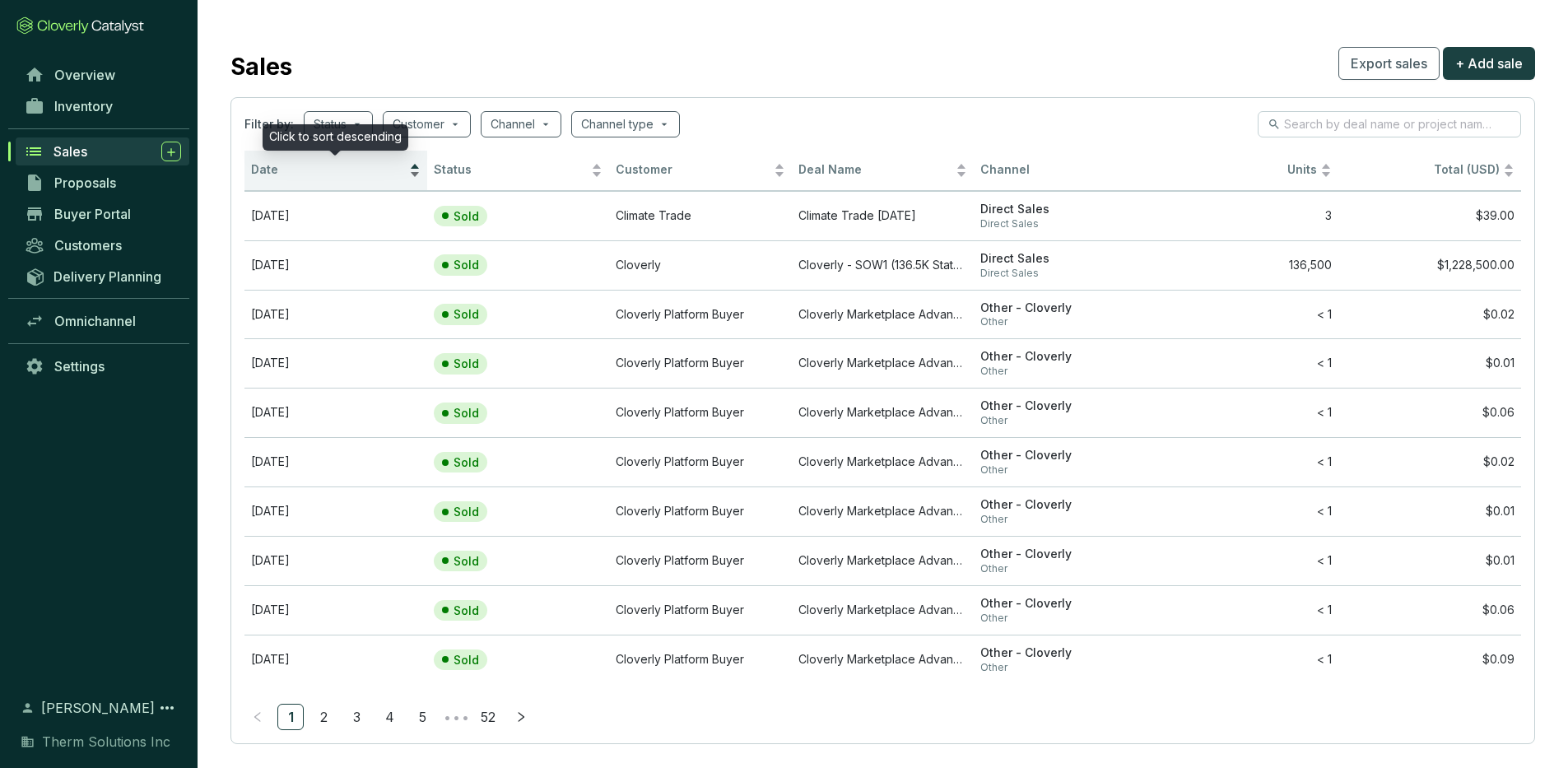
click at [345, 174] on span "Date" at bounding box center [329, 170] width 155 height 16
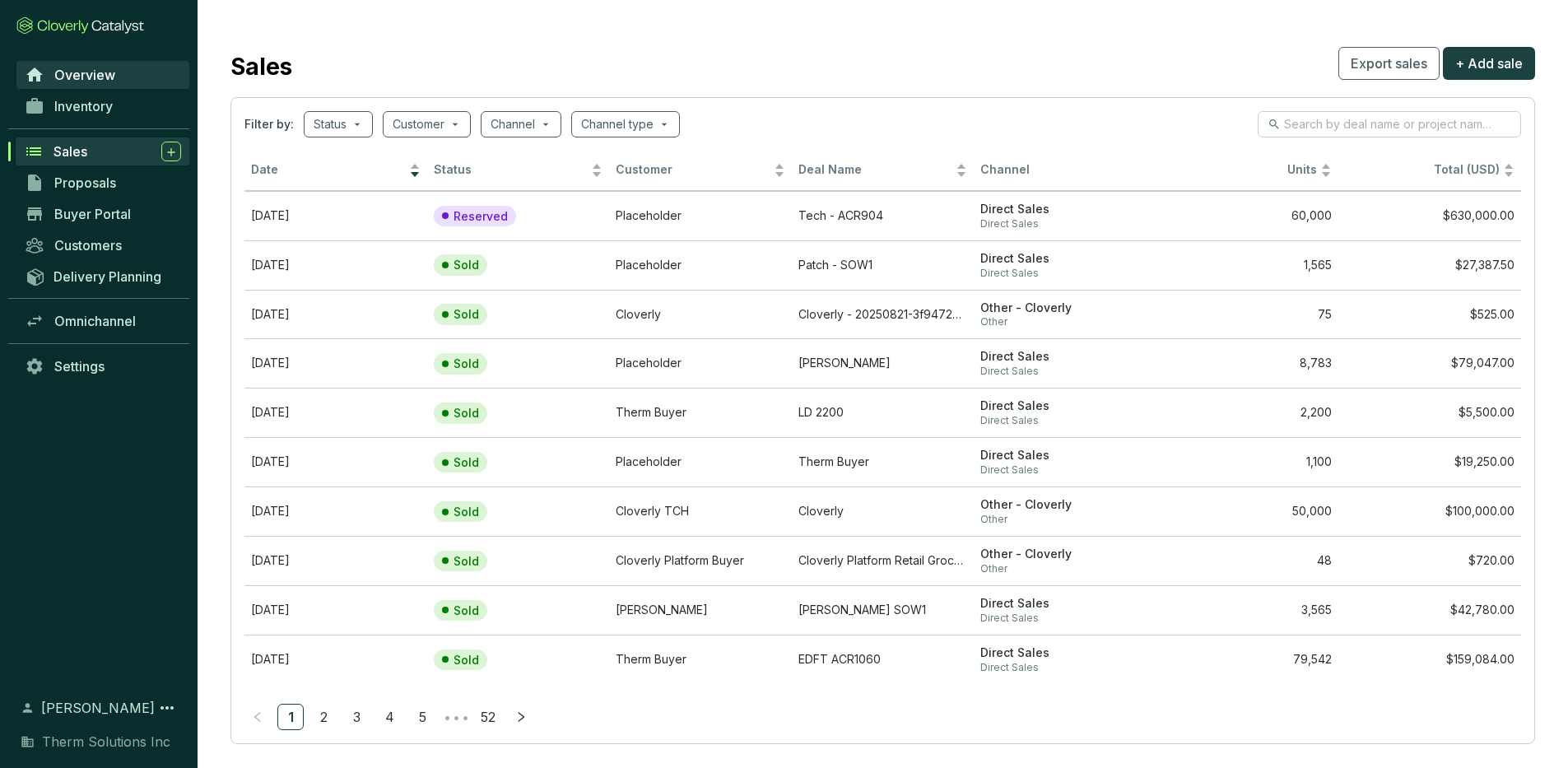
click at [66, 79] on span "Overview" at bounding box center [84, 75] width 61 height 17
